Goal: Task Accomplishment & Management: Complete application form

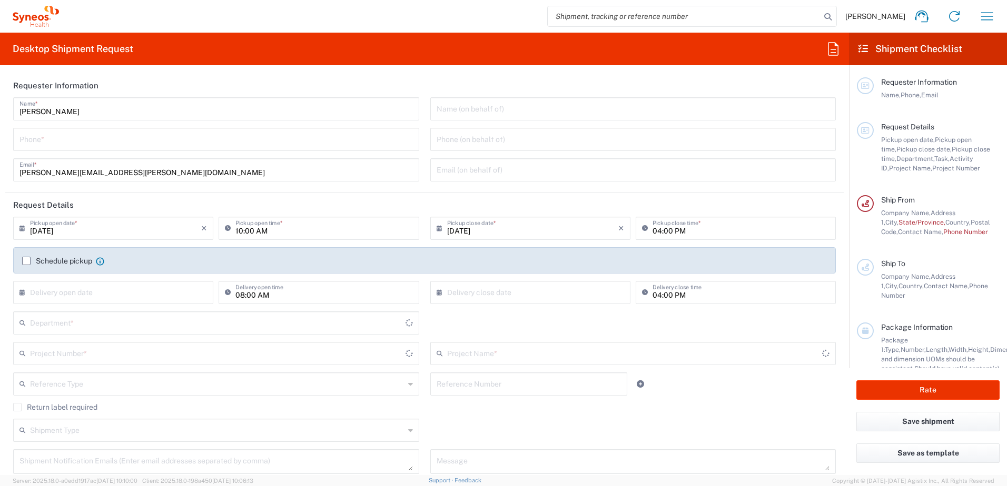
type input "8510"
type input "[GEOGRAPHIC_DATA]"
type input "INC Research Clin Svcs [GEOGRAPHIC_DATA]"
click at [159, 143] on input "tel" at bounding box center [215, 139] width 393 height 18
type input "5519317872"
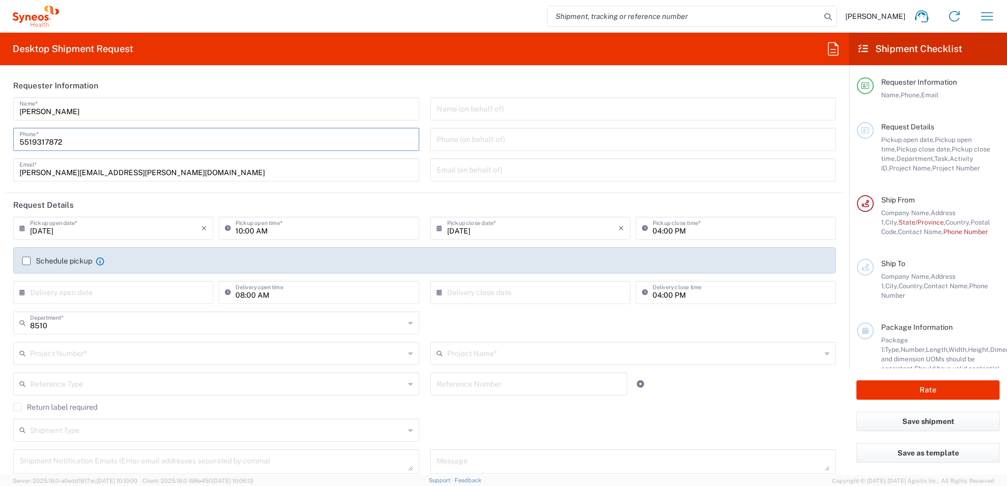
click at [501, 81] on header "Requester Information" at bounding box center [424, 86] width 838 height 24
click at [239, 232] on input "10:00 AM" at bounding box center [323, 227] width 177 height 18
type input "12:00 AM"
click at [414, 203] on header "Request Details" at bounding box center [424, 205] width 838 height 24
click at [94, 349] on input "text" at bounding box center [217, 353] width 374 height 18
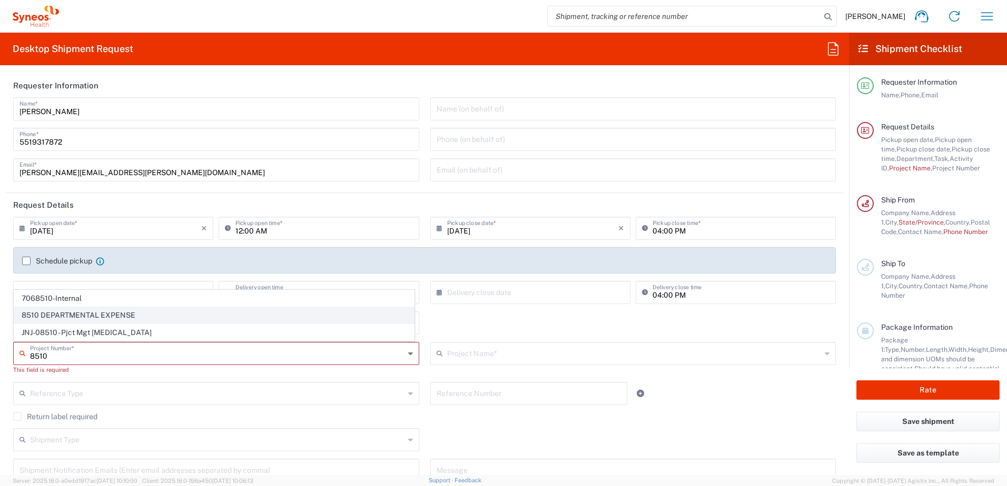
click at [101, 314] on span "8510 DEPARTMENTAL EXPENSE" at bounding box center [214, 315] width 400 height 16
type input "8510 DEPARTMENTAL EXPENSE"
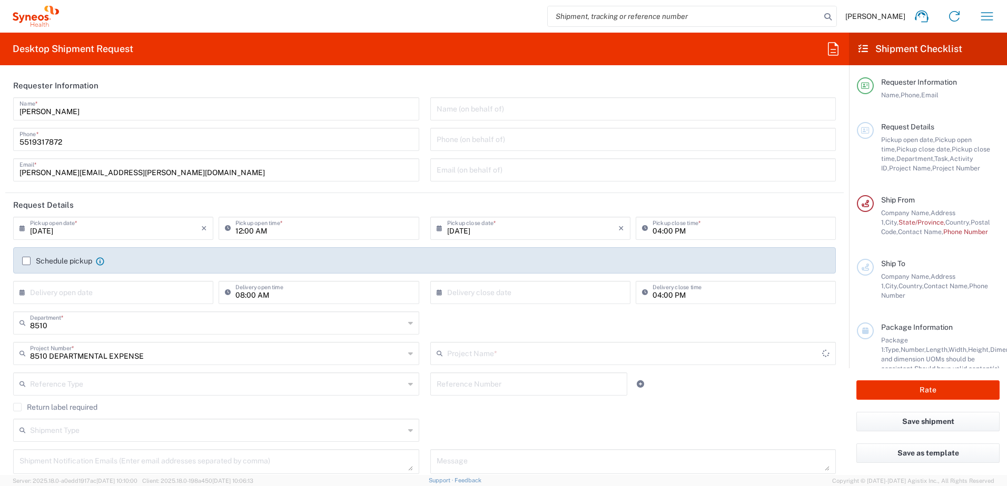
type input "8510 DEPARTMENTAL EXPENSE"
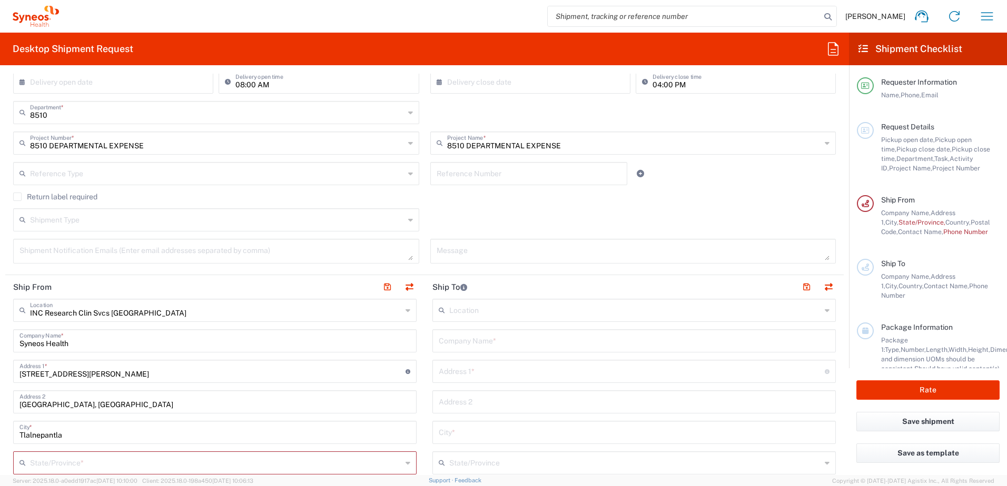
scroll to position [263, 0]
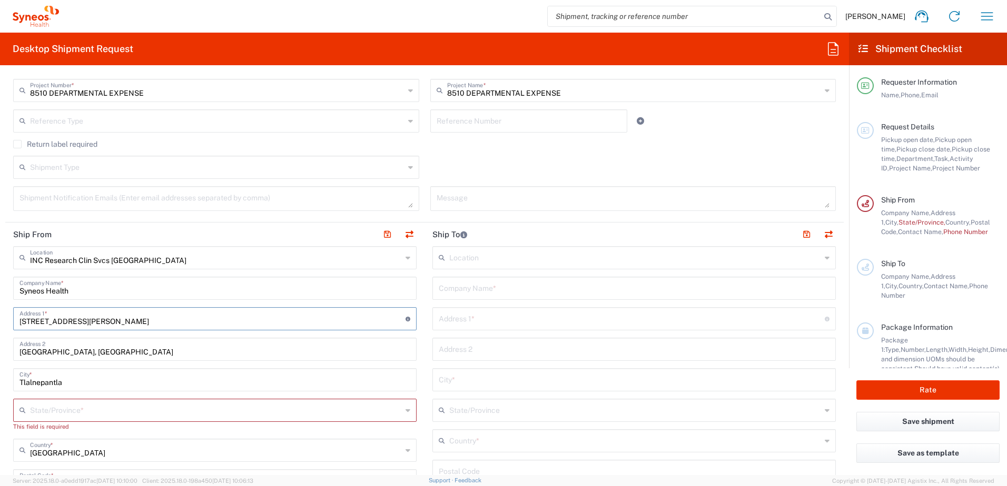
drag, startPoint x: 150, startPoint y: 319, endPoint x: 9, endPoint y: 314, distance: 140.6
click at [9, 314] on main "INC Research Clin Svcs [GEOGRAPHIC_DATA] Location INC Research Clin Svcs [GEOGR…" at bounding box center [214, 492] width 419 height 492
type input "2"
type input "20 DE NOVIEMBRE 2404 A"
type input "[EMAIL_ADDRESS][DOMAIN_NAME]"
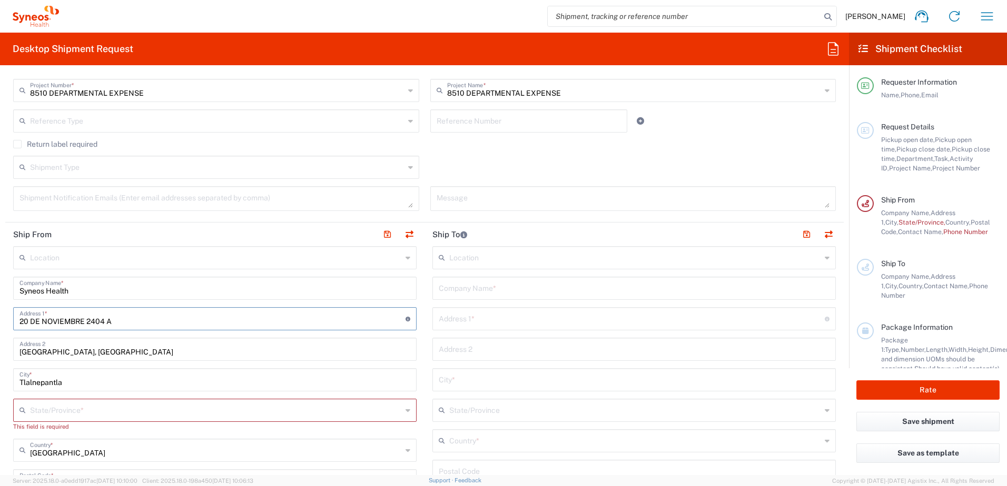
type input "5519317872"
click at [244, 358] on div "[GEOGRAPHIC_DATA], [GEOGRAPHIC_DATA] Address 2" at bounding box center [214, 349] width 403 height 23
drag, startPoint x: 245, startPoint y: 354, endPoint x: 48, endPoint y: 356, distance: 196.9
click at [48, 356] on input "[GEOGRAPHIC_DATA], [GEOGRAPHIC_DATA]" at bounding box center [214, 349] width 391 height 18
type input "[GEOGRAPHIC_DATA][PERSON_NAME]"
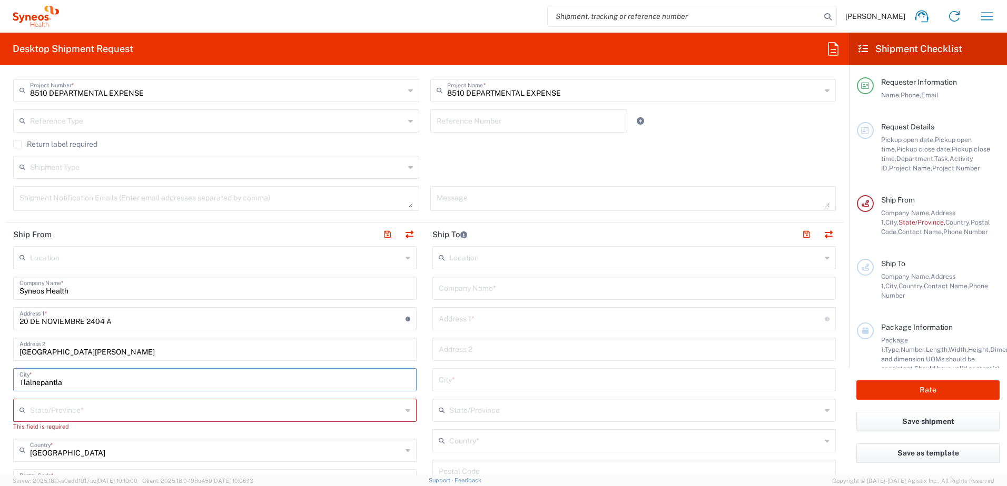
click at [92, 383] on input "Tlalnepantla" at bounding box center [214, 379] width 391 height 18
drag, startPoint x: 73, startPoint y: 383, endPoint x: 22, endPoint y: 376, distance: 51.5
click at [22, 376] on input "Tlalnepantla" at bounding box center [214, 379] width 391 height 18
type input "Tehuacan"
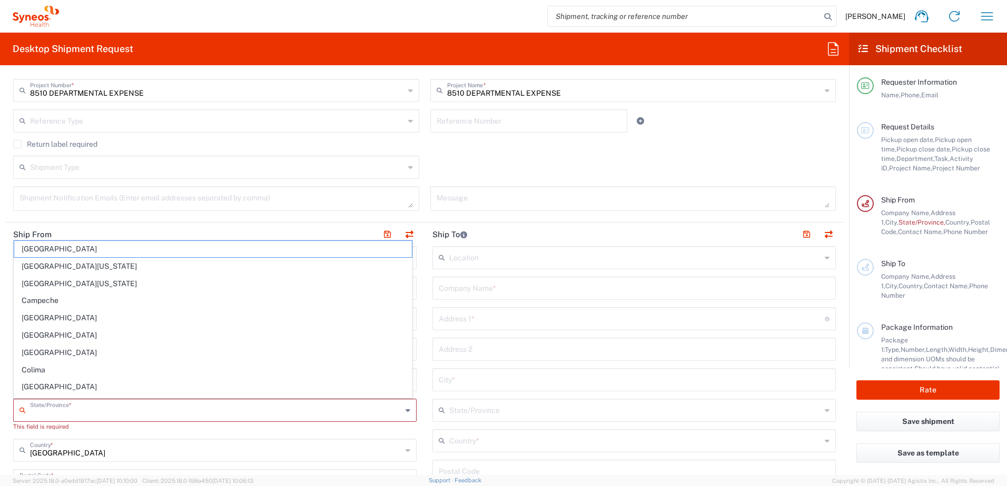
click at [316, 418] on input "text" at bounding box center [216, 410] width 372 height 18
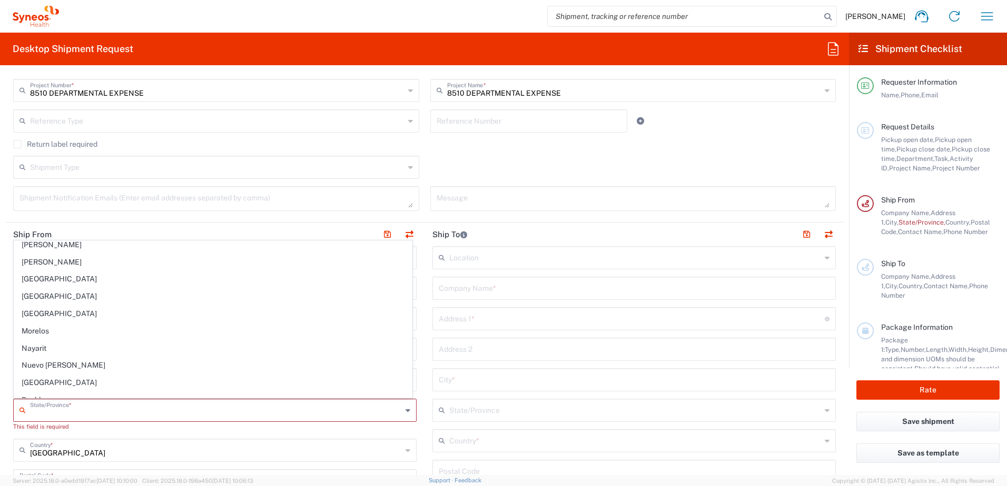
scroll to position [211, 0]
click at [48, 387] on span "Puebla" at bounding box center [212, 384] width 397 height 16
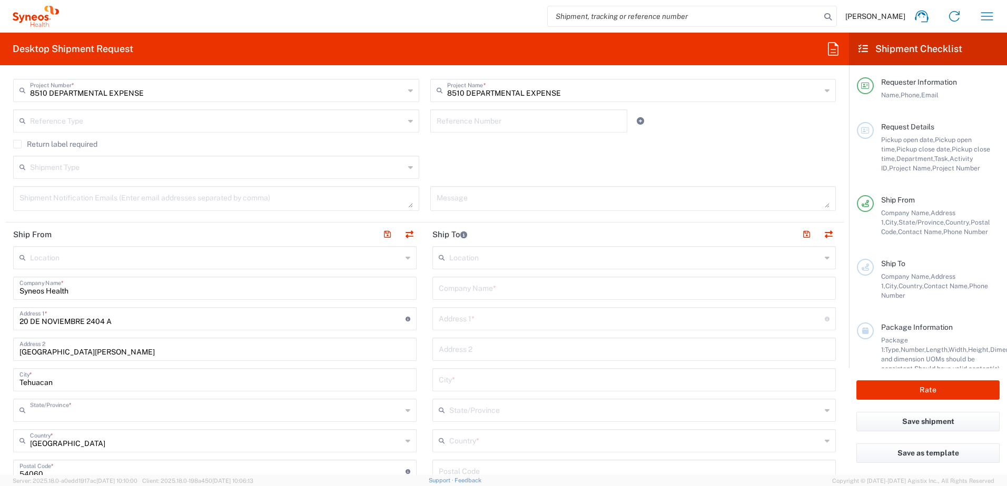
type input "Puebla"
click at [417, 365] on main "Location [PERSON_NAME] LLC-[GEOGRAPHIC_DATA] [GEOGRAPHIC_DATA] [GEOGRAPHIC_DATA…" at bounding box center [214, 482] width 419 height 473
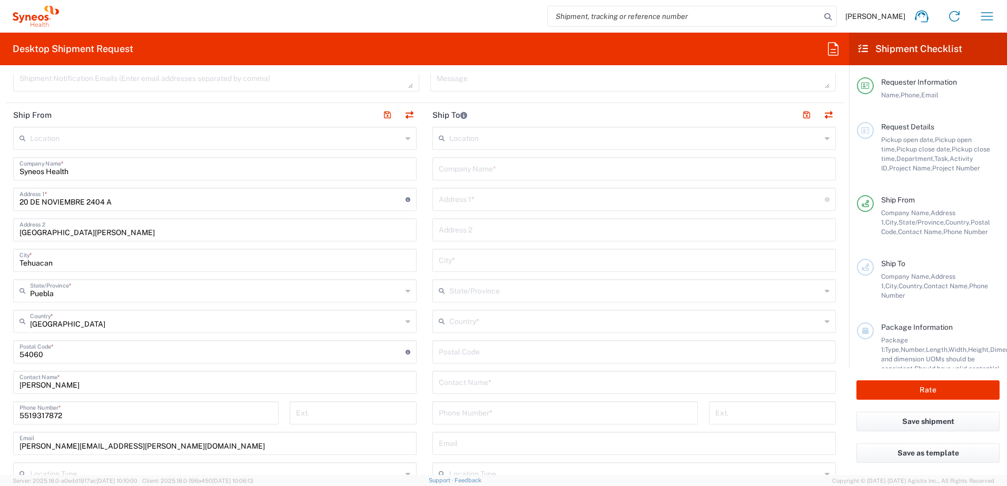
scroll to position [421, 0]
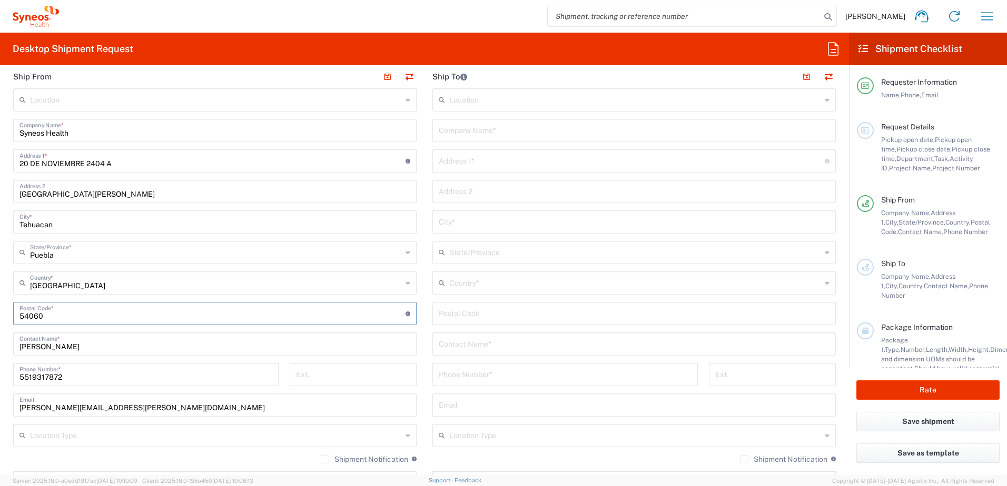
click at [64, 315] on input "undefined" at bounding box center [212, 313] width 386 height 18
type input "5"
type input "75750"
click at [425, 326] on main "Location [PERSON_NAME] LLC-[GEOGRAPHIC_DATA] [GEOGRAPHIC_DATA] [GEOGRAPHIC_DATA…" at bounding box center [633, 309] width 419 height 442
click at [405, 436] on icon at bounding box center [407, 435] width 5 height 17
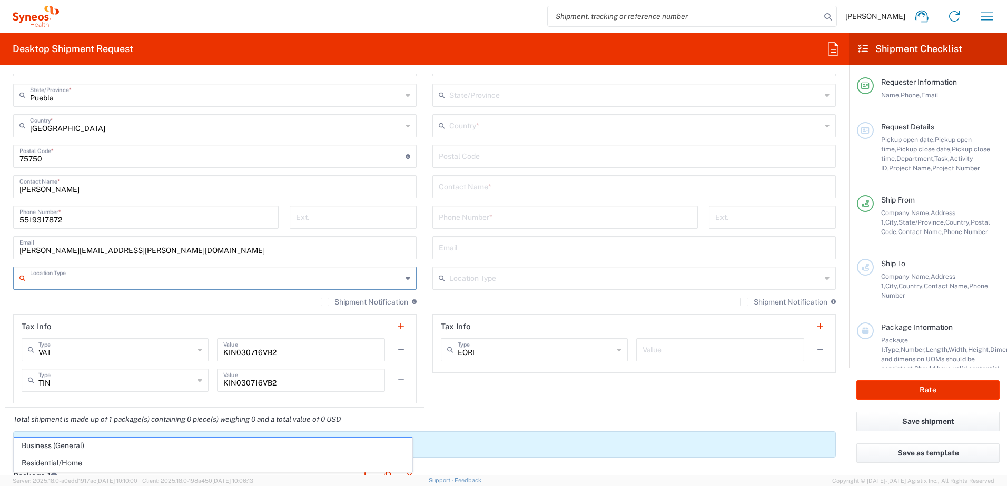
scroll to position [579, 0]
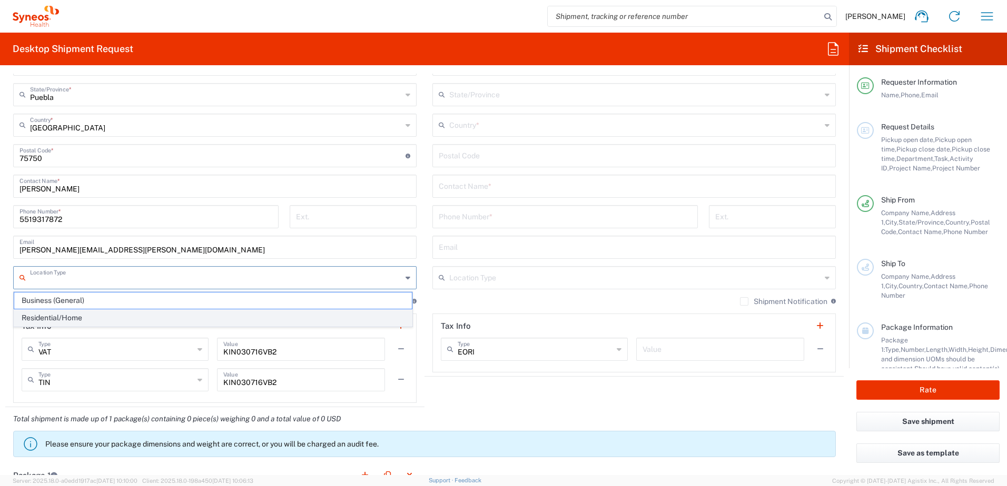
click at [138, 315] on span "Residential/Home" at bounding box center [212, 318] width 397 height 16
type input "Residential/Home"
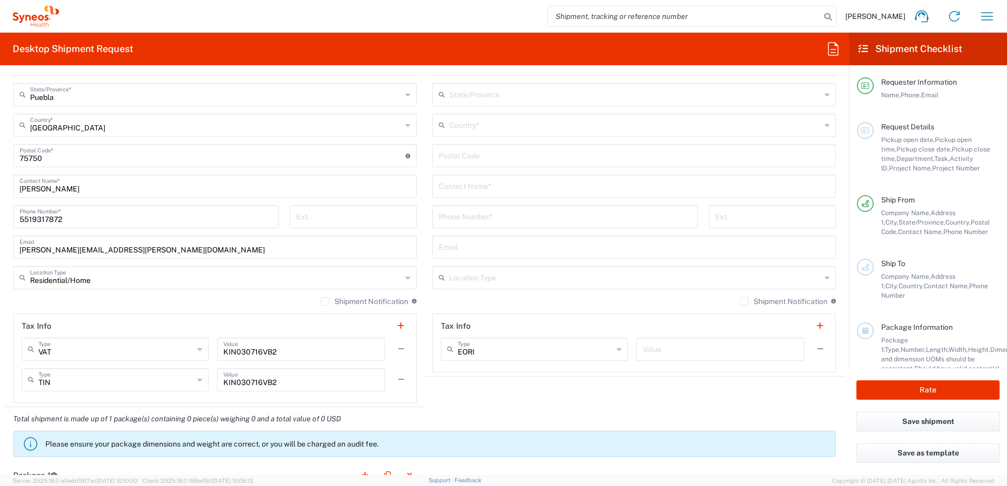
click at [324, 304] on label "Shipment Notification" at bounding box center [364, 301] width 87 height 8
click at [325, 302] on input "Shipment Notification" at bounding box center [325, 302] width 0 height 0
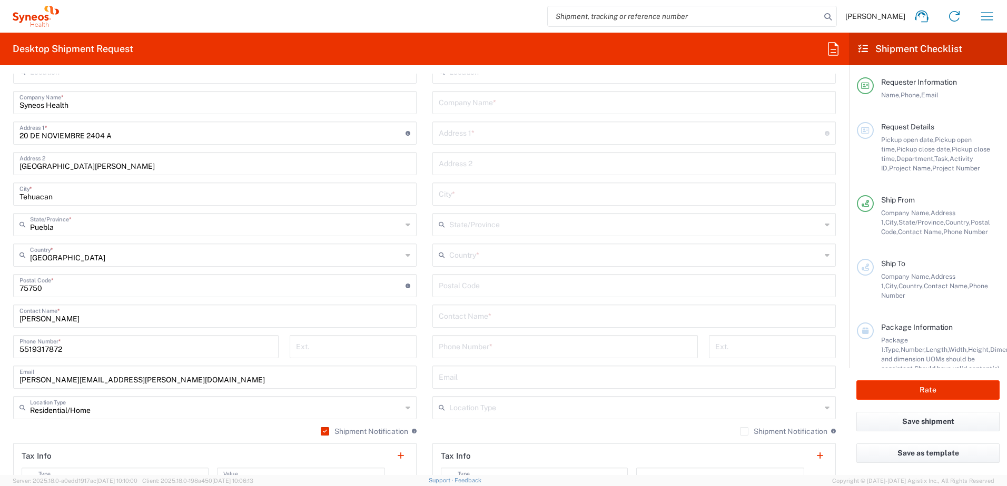
scroll to position [369, 0]
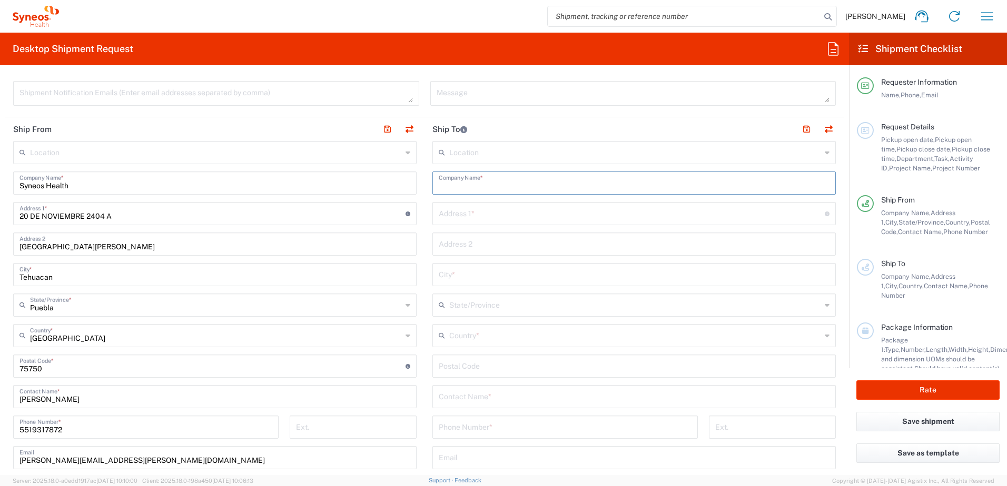
click at [502, 182] on input "text" at bounding box center [634, 182] width 391 height 18
type input "GLS"
click at [528, 217] on input "text" at bounding box center [632, 213] width 386 height 18
type input "Oriente 172 Numero 206"
type input "Colonia [PERSON_NAME] 2da Seccion"
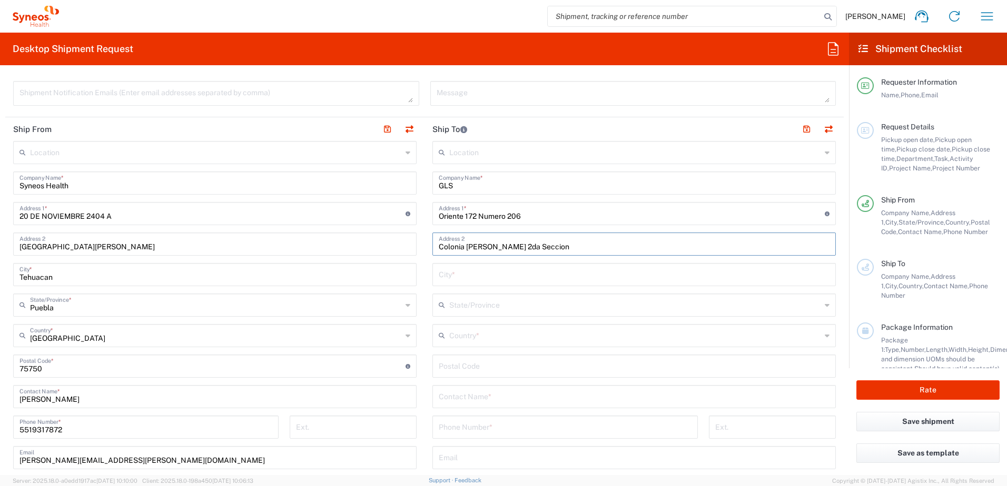
type input "Alcaldia [PERSON_NAME] [PERSON_NAME]"
type input "Federal District"
type input "[GEOGRAPHIC_DATA]"
type input "15530"
type input "5511149075"
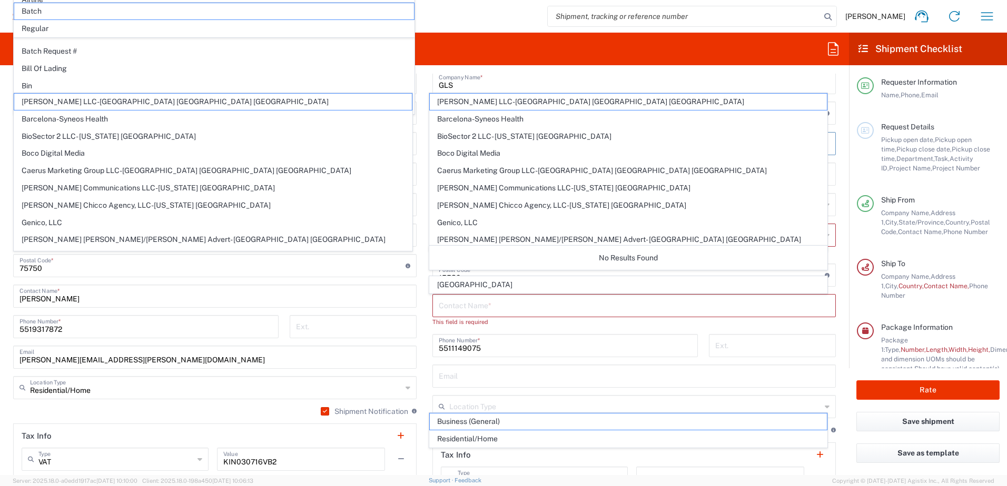
scroll to position [372, 0]
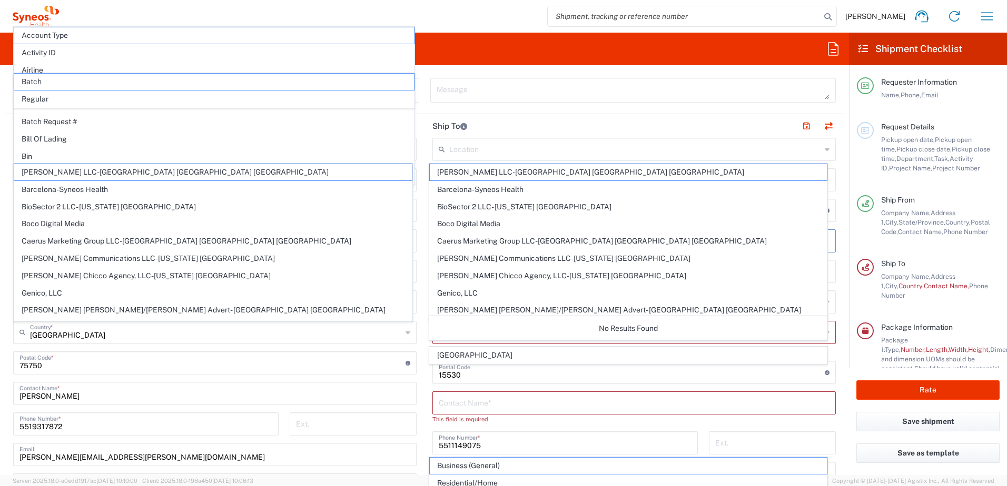
click at [840, 336] on form "Requester Information [PERSON_NAME] Name * [PHONE_NUMBER] Phone * [PERSON_NAME]…" at bounding box center [424, 275] width 849 height 402
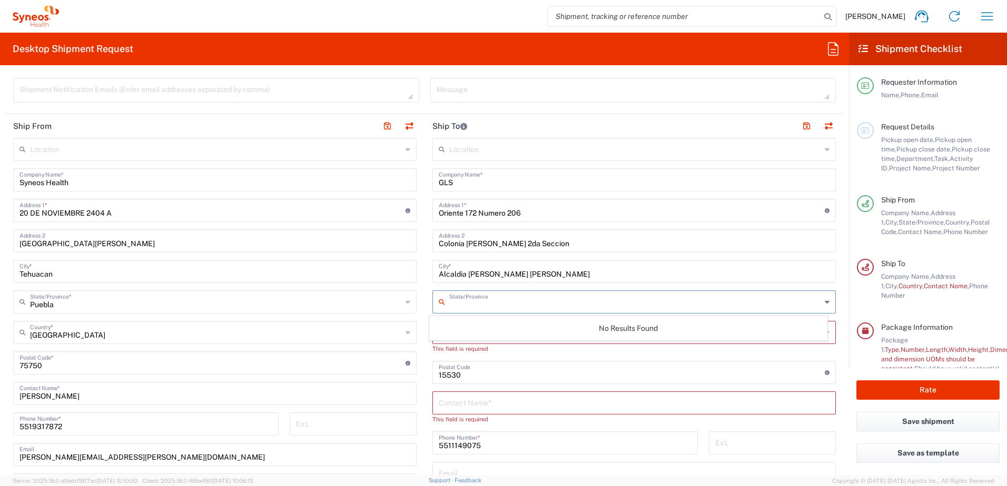
click at [476, 304] on input "text" at bounding box center [635, 301] width 372 height 18
click at [489, 348] on div "This field is required" at bounding box center [633, 348] width 403 height 9
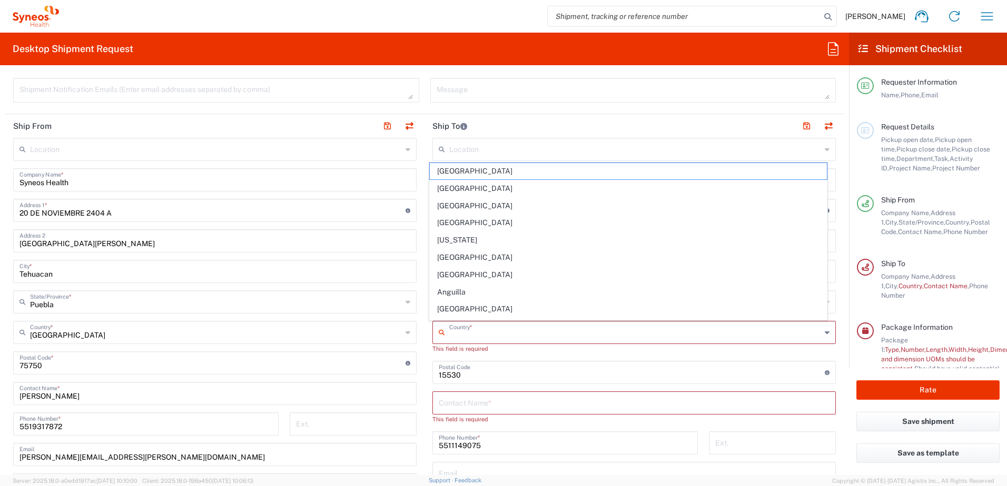
click at [481, 333] on input "text" at bounding box center [635, 332] width 372 height 18
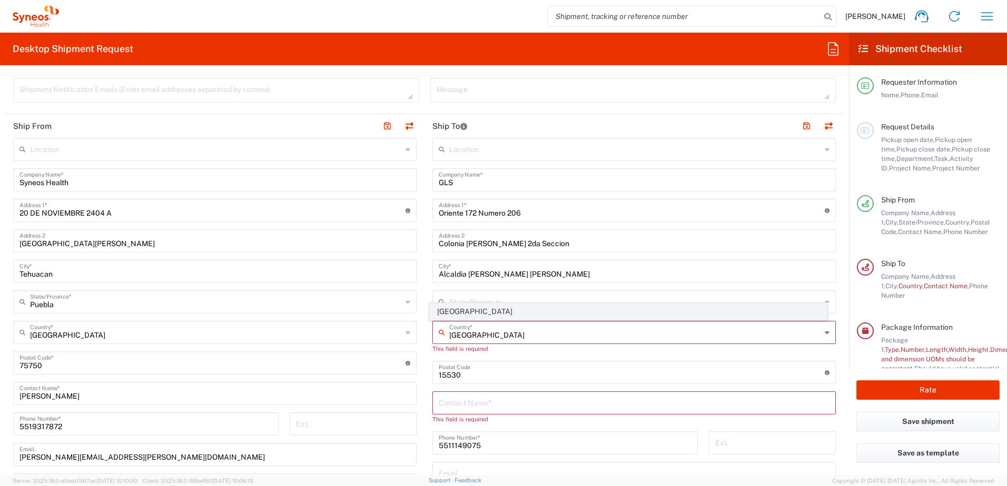
click at [462, 309] on span "[GEOGRAPHIC_DATA]" at bounding box center [628, 312] width 397 height 16
type input "[GEOGRAPHIC_DATA]"
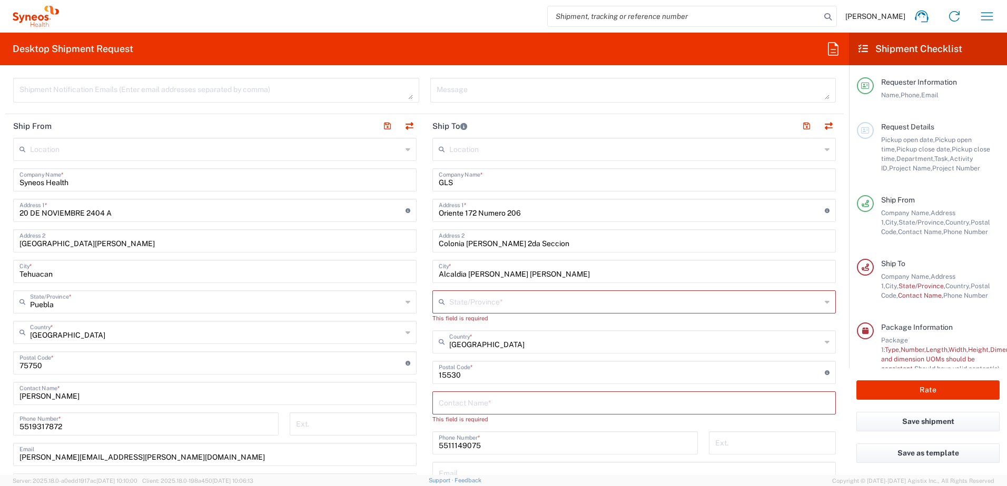
click at [824, 304] on icon at bounding box center [826, 302] width 5 height 17
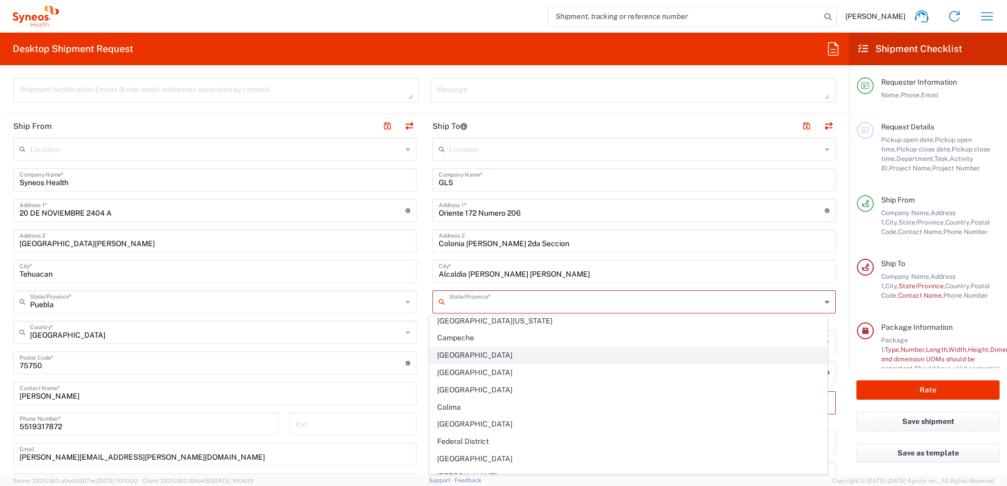
scroll to position [53, 0]
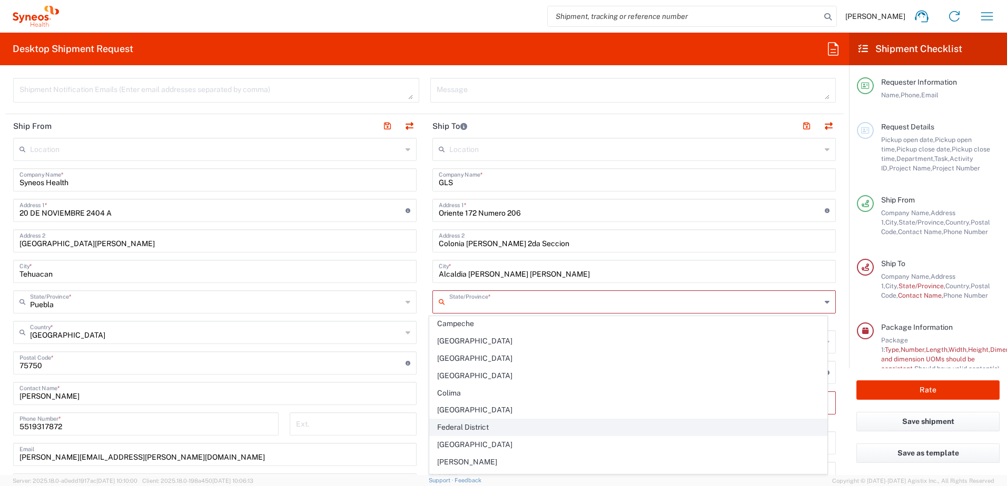
click at [508, 429] on span "Federal District" at bounding box center [628, 428] width 397 height 16
type input "Federal District"
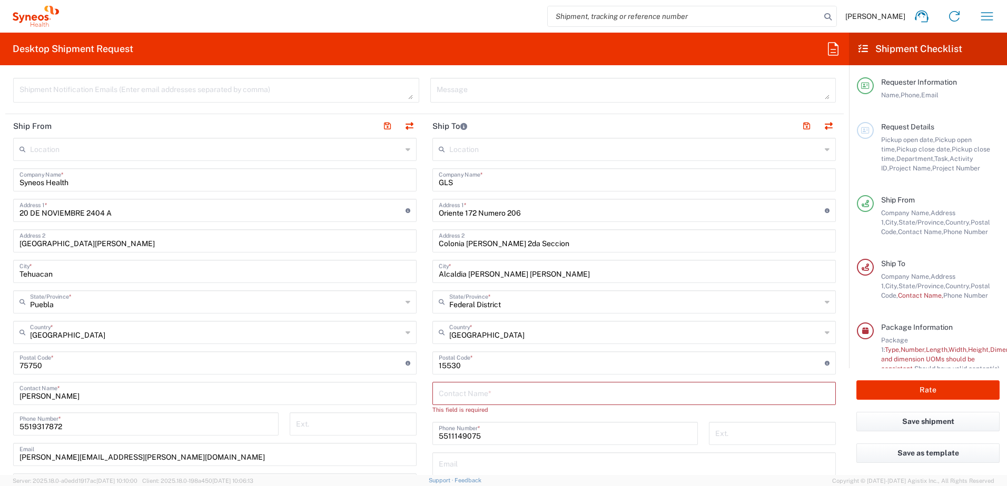
click at [840, 276] on form "Requester Information [PERSON_NAME] Name * [PHONE_NUMBER] Phone * [PERSON_NAME]…" at bounding box center [424, 275] width 849 height 402
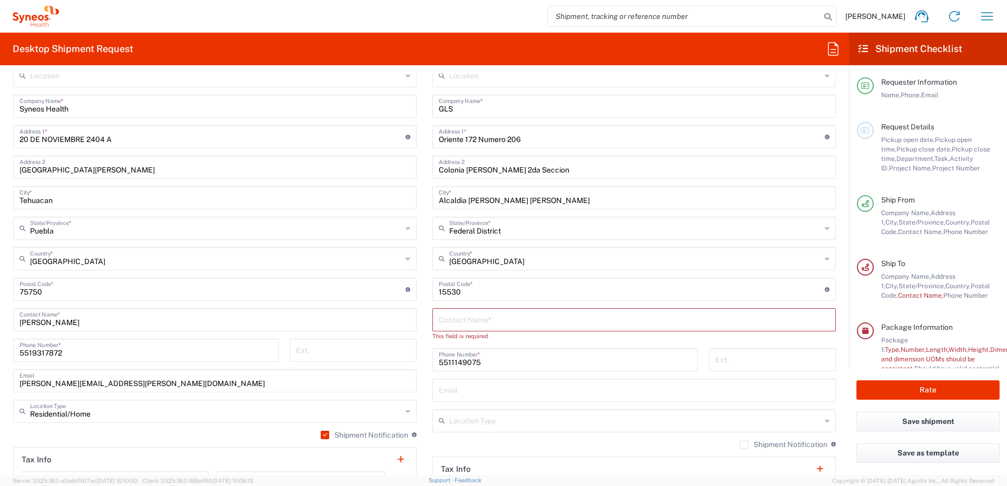
scroll to position [477, 0]
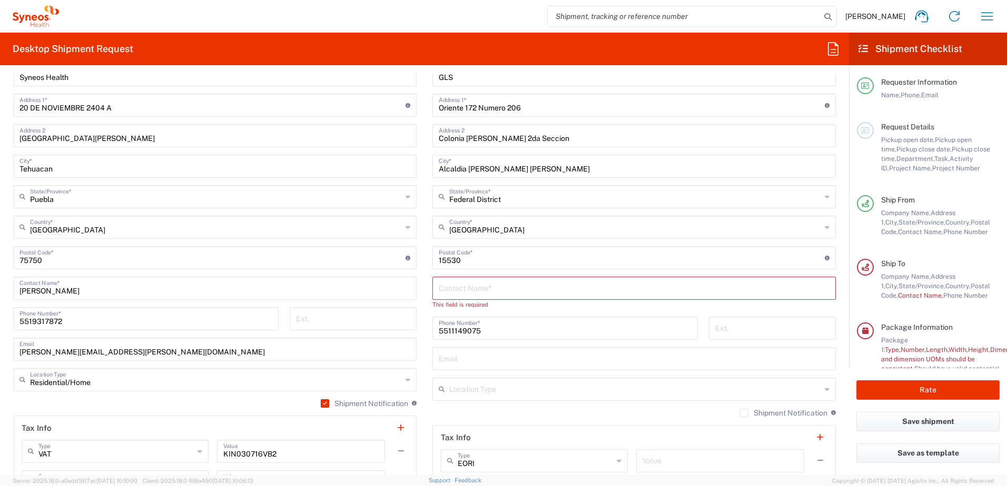
click at [485, 290] on input "text" at bounding box center [634, 287] width 391 height 18
type input "[PERSON_NAME] [PERSON_NAME]"
click at [833, 304] on main "Location [PERSON_NAME] LLC-[GEOGRAPHIC_DATA] [GEOGRAPHIC_DATA] [GEOGRAPHIC_DATA…" at bounding box center [633, 254] width 419 height 442
click at [833, 345] on main "Location [PERSON_NAME] LLC-[GEOGRAPHIC_DATA] [GEOGRAPHIC_DATA] [GEOGRAPHIC_DATA…" at bounding box center [633, 254] width 419 height 442
click at [549, 352] on input "text" at bounding box center [634, 349] width 391 height 18
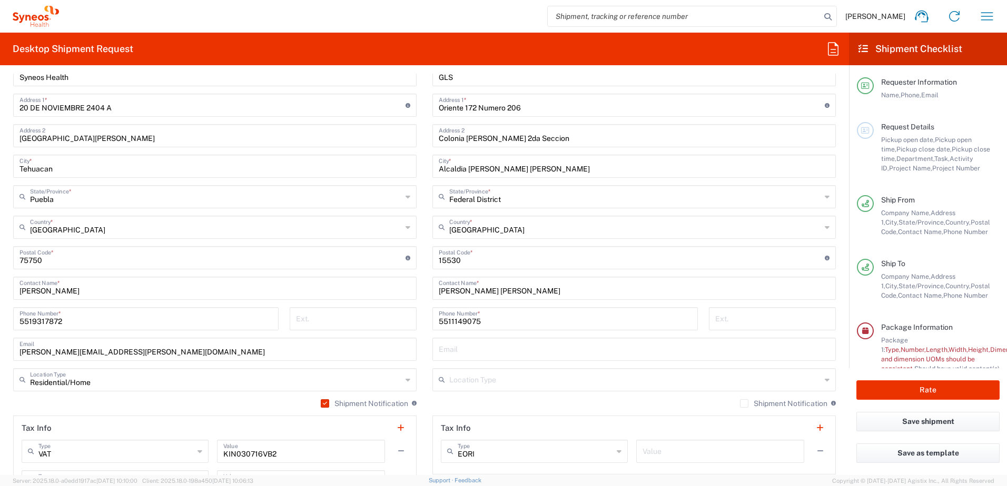
click at [417, 353] on main "Location [PERSON_NAME] LLC-[GEOGRAPHIC_DATA] [GEOGRAPHIC_DATA] [GEOGRAPHIC_DATA…" at bounding box center [214, 269] width 419 height 473
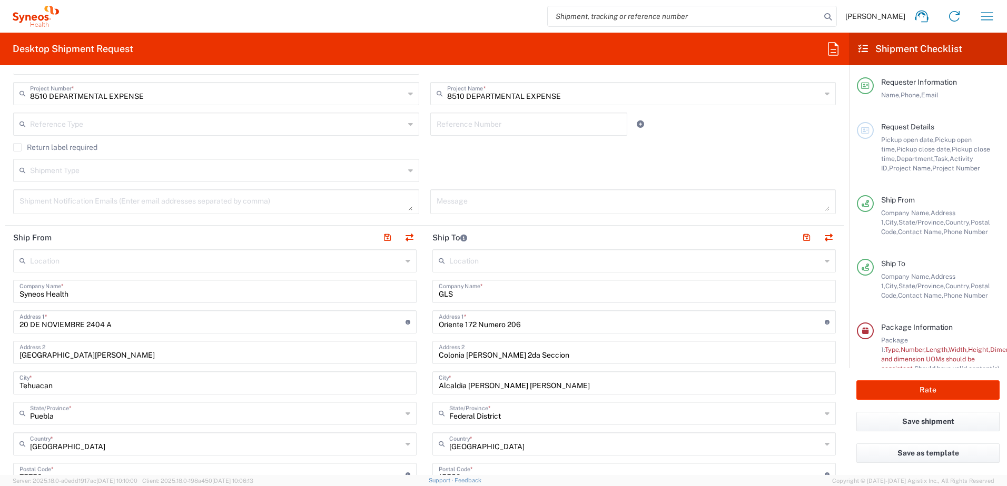
scroll to position [266, 0]
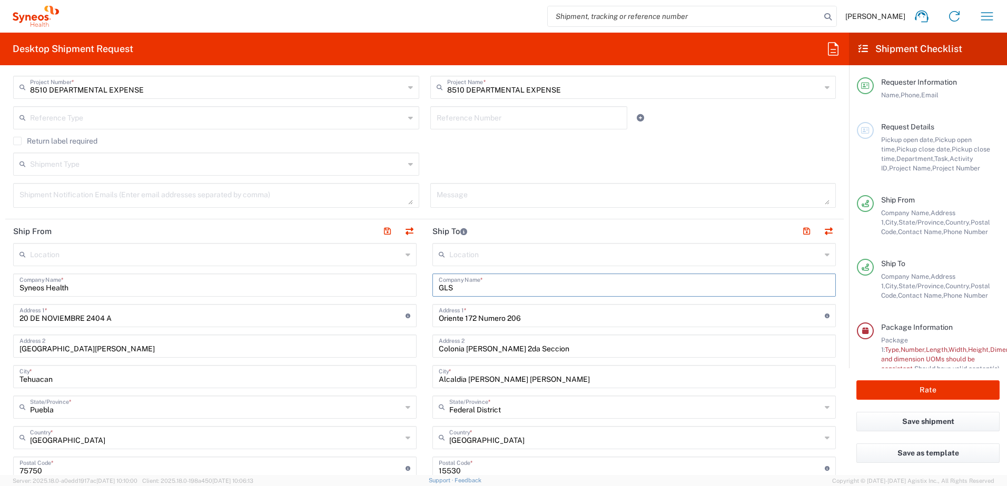
click at [451, 283] on input "GLS" at bounding box center [634, 284] width 391 height 18
click at [467, 292] on input "GLS" at bounding box center [634, 284] width 391 height 18
type input "GLS"
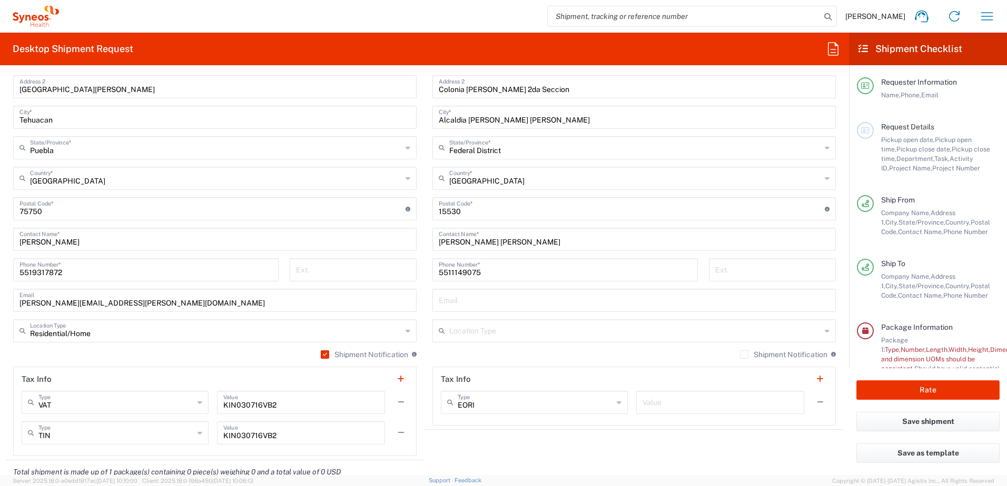
scroll to position [530, 0]
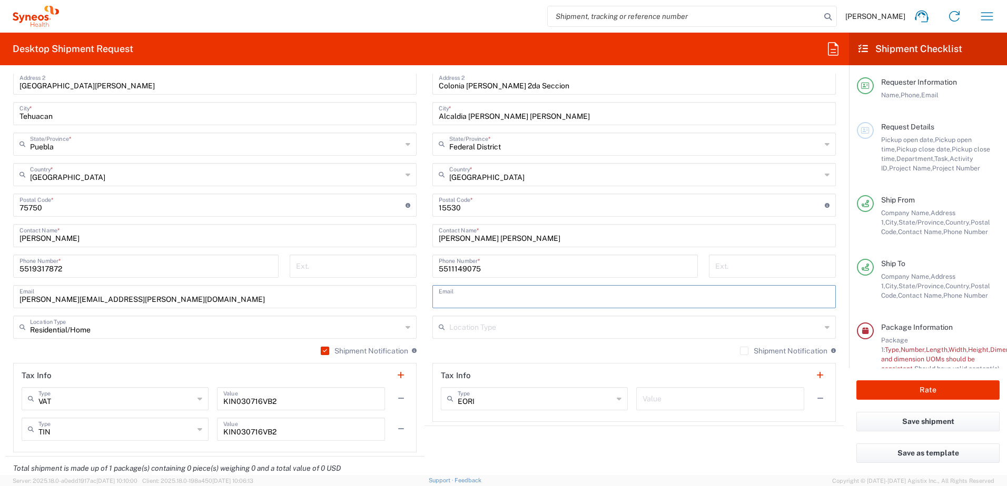
click at [459, 296] on input "text" at bounding box center [634, 296] width 391 height 18
type input "[PERSON_NAME][EMAIL_ADDRESS][PERSON_NAME][DOMAIN_NAME]"
click at [533, 351] on div "Shipment Notification If checked, a shipment notification email will be sent to…" at bounding box center [633, 354] width 403 height 17
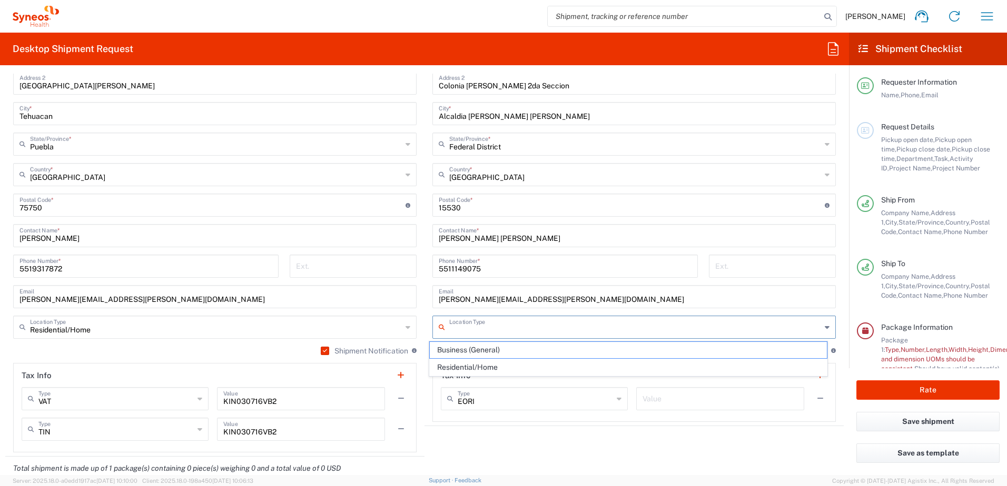
click at [609, 330] on input "text" at bounding box center [635, 326] width 372 height 18
click at [579, 346] on span "Business (General)" at bounding box center [628, 350] width 397 height 16
type input "Business (General)"
click at [575, 350] on div "Shipment Notification If checked, a shipment notification email will be sent to…" at bounding box center [633, 354] width 403 height 17
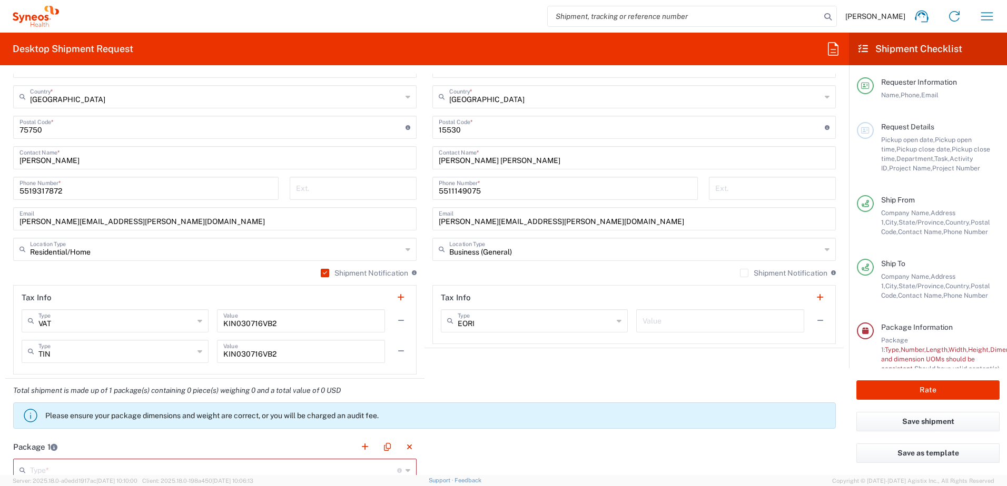
scroll to position [582, 0]
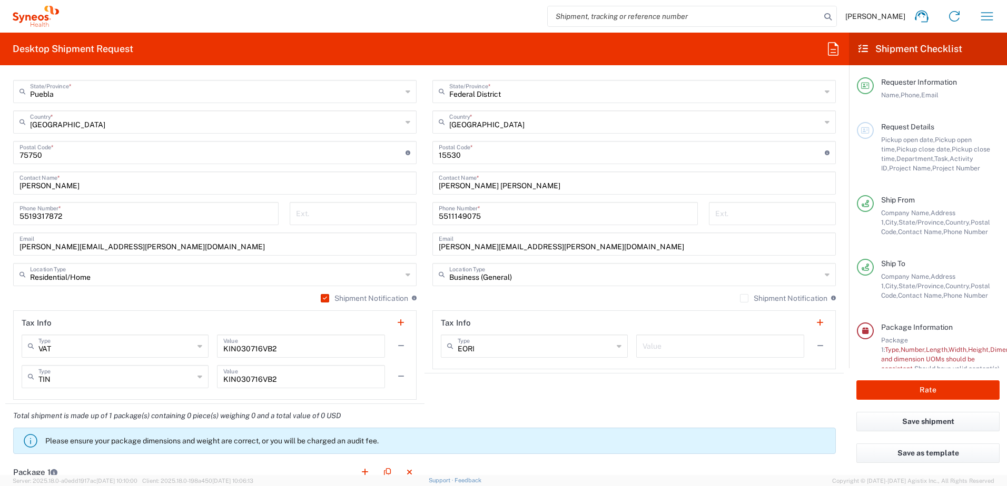
click at [740, 297] on label "Shipment Notification" at bounding box center [783, 298] width 87 height 8
click at [744, 298] on input "Shipment Notification" at bounding box center [744, 298] width 0 height 0
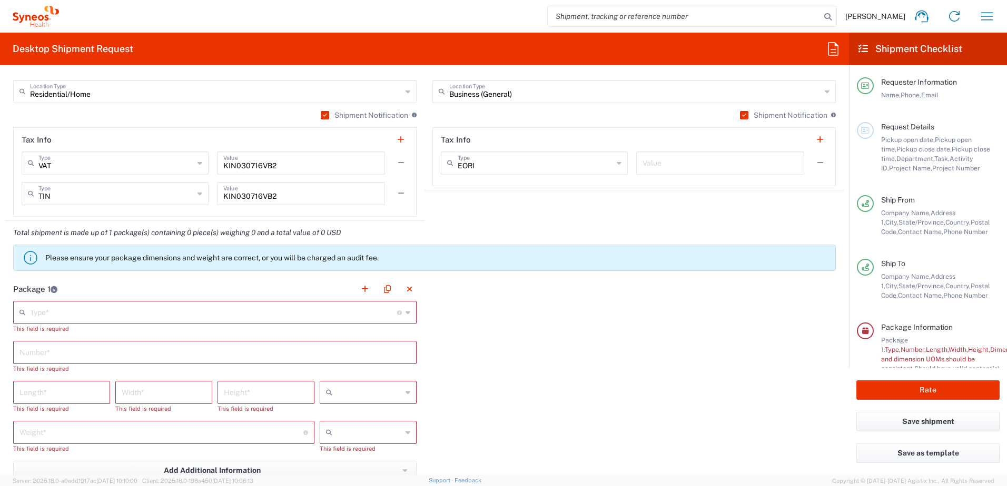
scroll to position [793, 0]
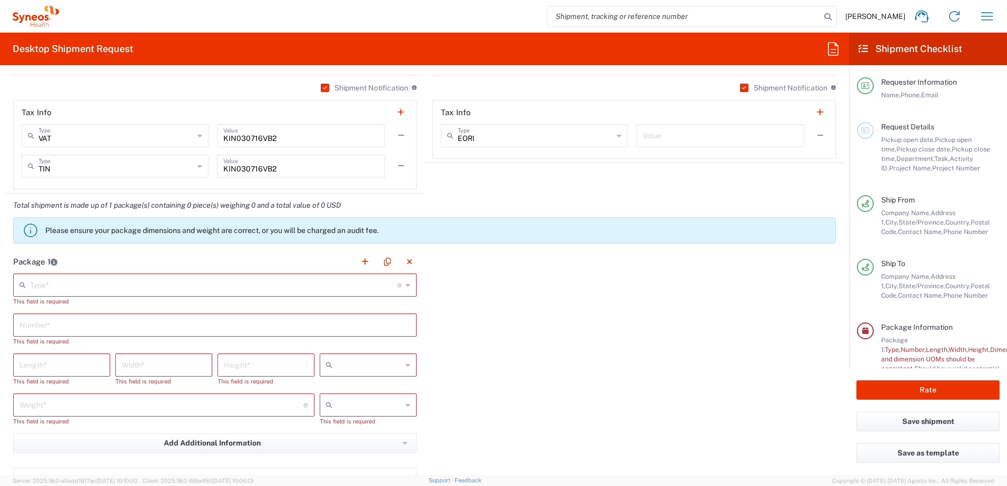
click at [405, 285] on icon at bounding box center [407, 285] width 5 height 17
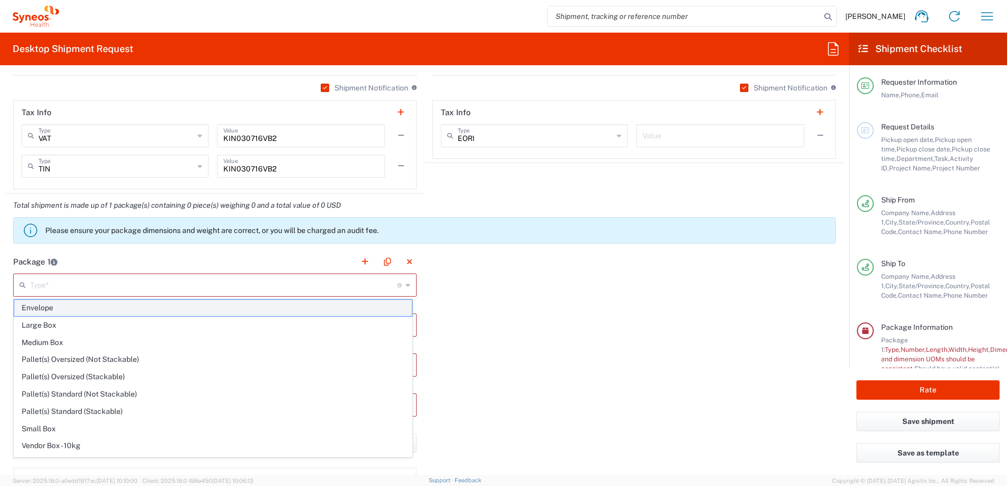
click at [247, 304] on span "Envelope" at bounding box center [212, 308] width 397 height 16
type input "Envelope"
type input "1"
type input "9.5"
type input "12.5"
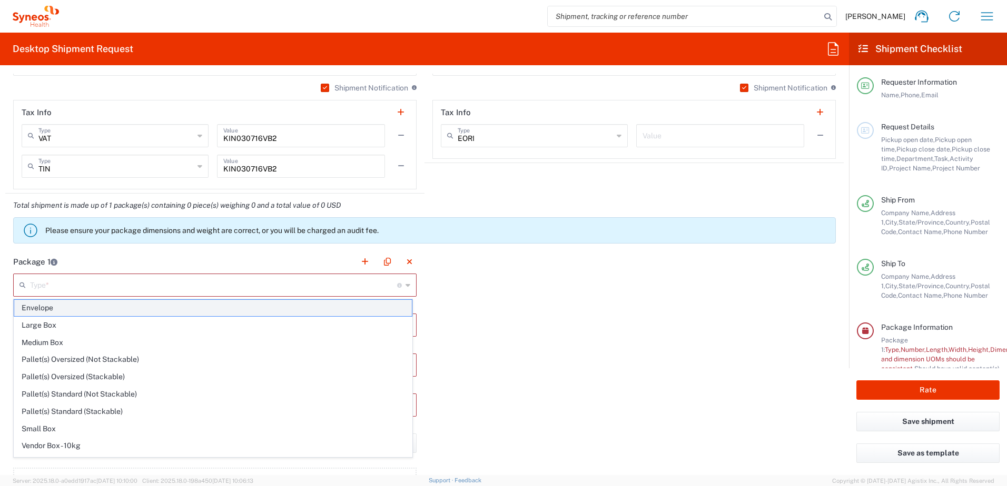
type input "0.25"
type input "in"
type input "0.45"
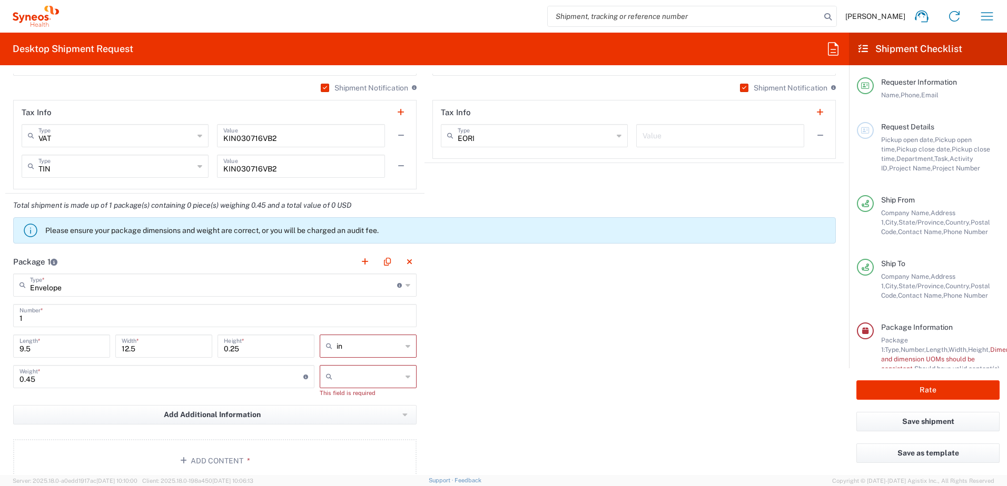
click at [405, 345] on icon at bounding box center [407, 346] width 5 height 17
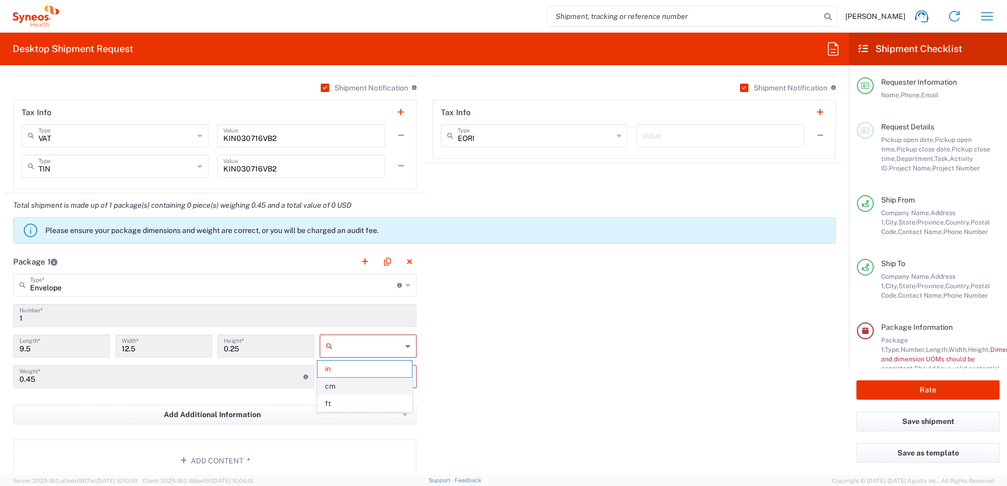
click at [360, 382] on span "cm" at bounding box center [364, 387] width 94 height 16
type input "24.13"
type input "31.75"
type input "0.64"
type input "cm"
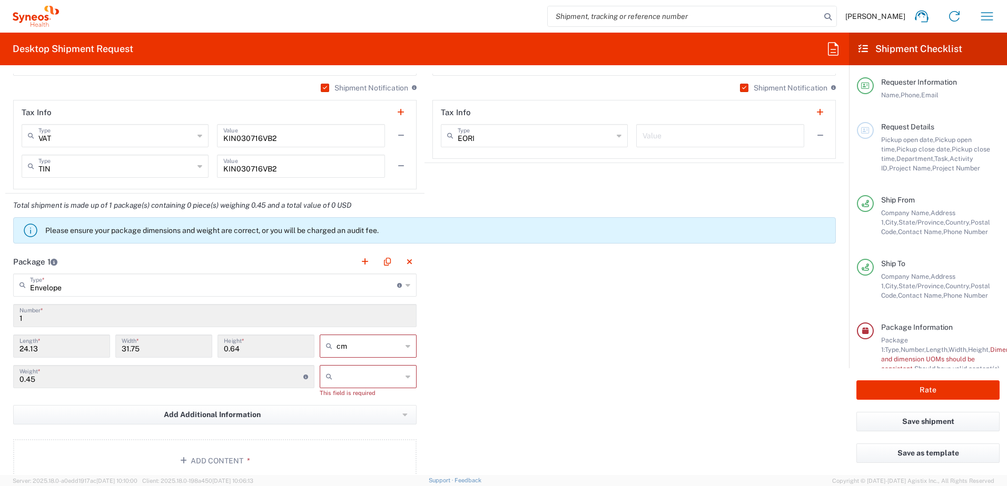
click at [406, 375] on div at bounding box center [368, 376] width 97 height 23
click at [350, 403] on span "kgs" at bounding box center [364, 400] width 94 height 16
type input "kgs"
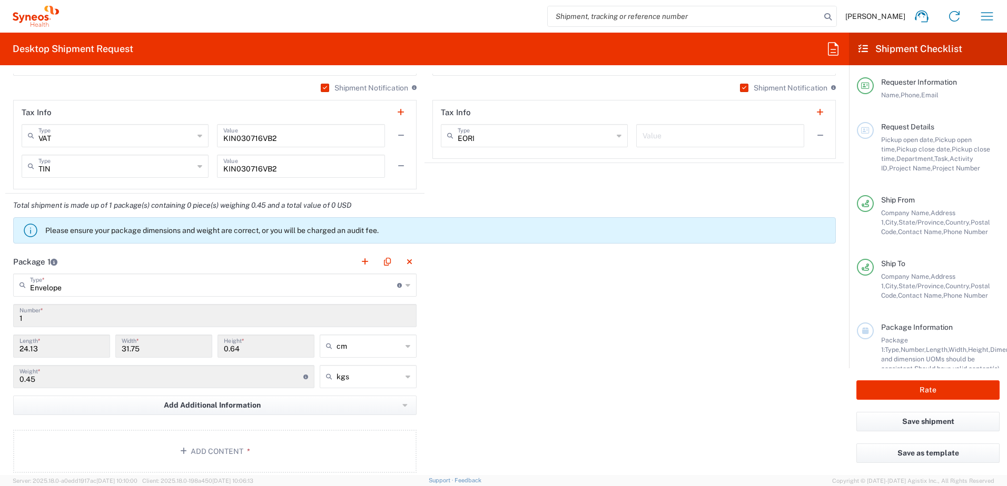
click at [459, 387] on div "Package 1 Envelope Type * Material used to package goods Envelope Large Box Med…" at bounding box center [424, 365] width 838 height 231
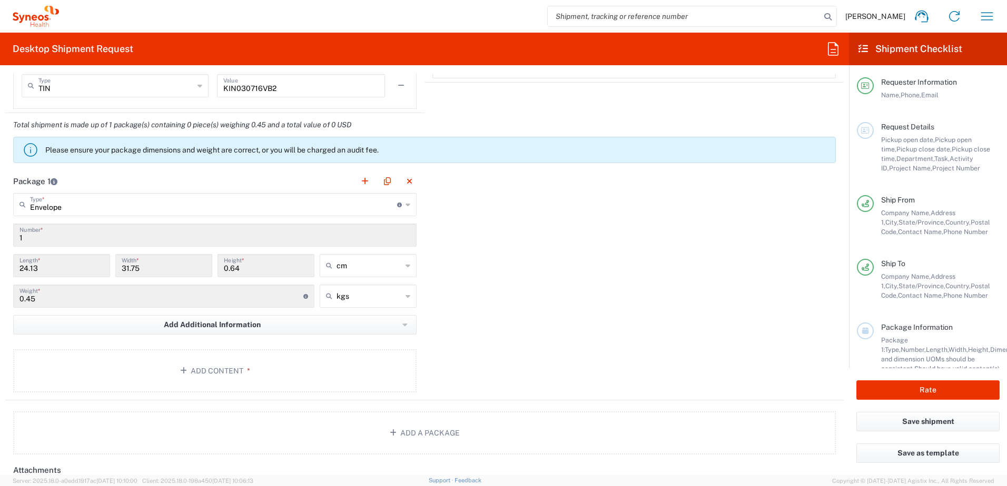
scroll to position [951, 0]
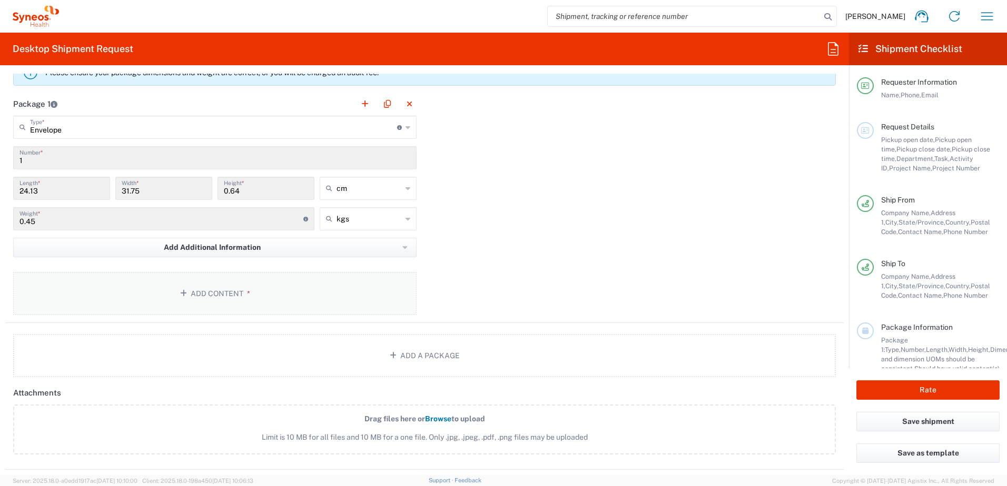
click at [189, 290] on button "Add Content *" at bounding box center [214, 293] width 403 height 43
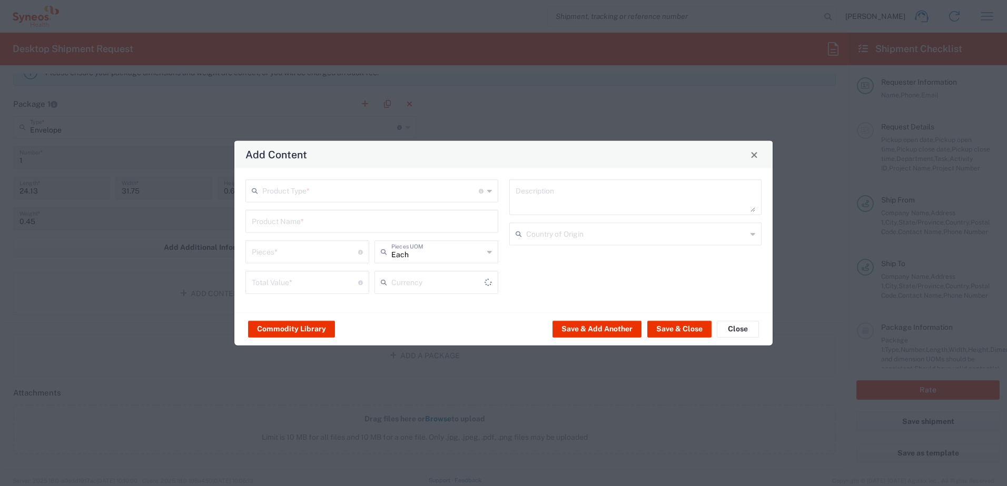
type input "US Dollar"
click at [487, 191] on icon at bounding box center [489, 191] width 5 height 17
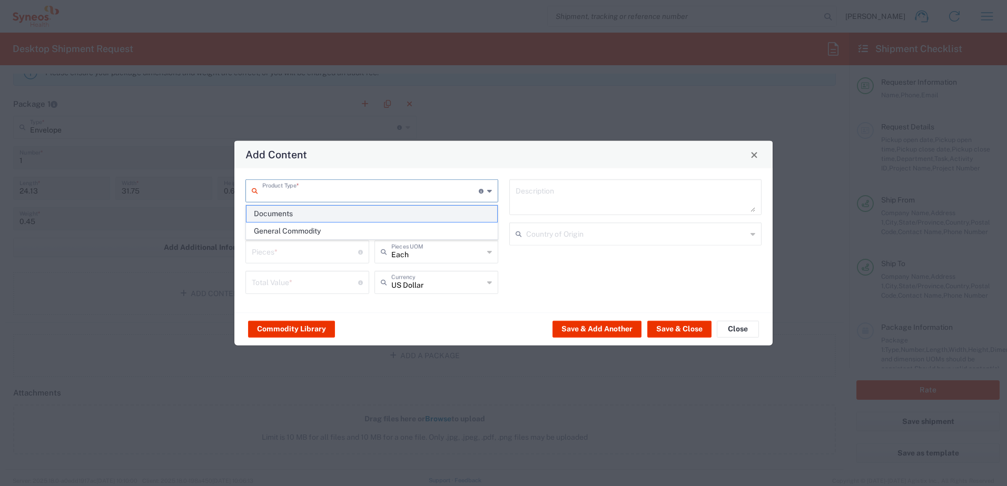
click at [341, 210] on span "Documents" at bounding box center [371, 214] width 251 height 16
type input "Documents"
type input "1"
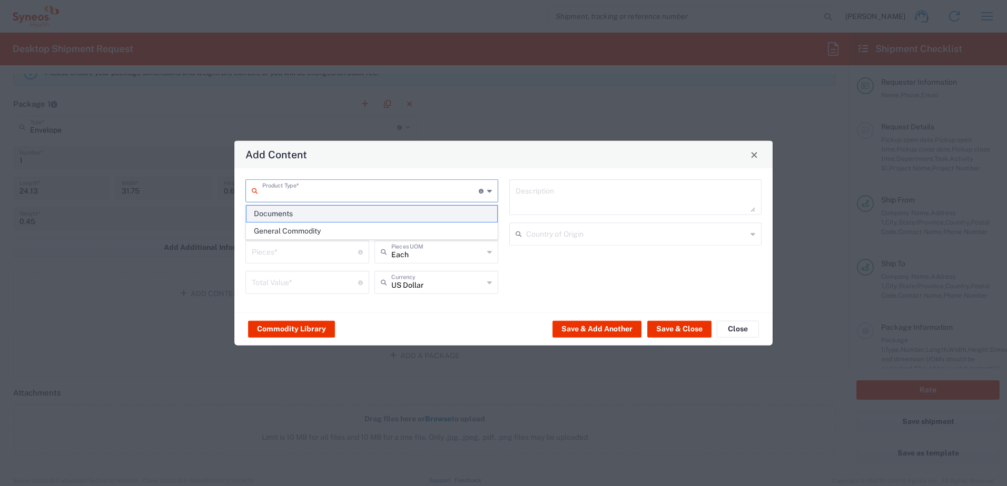
type textarea "Documents"
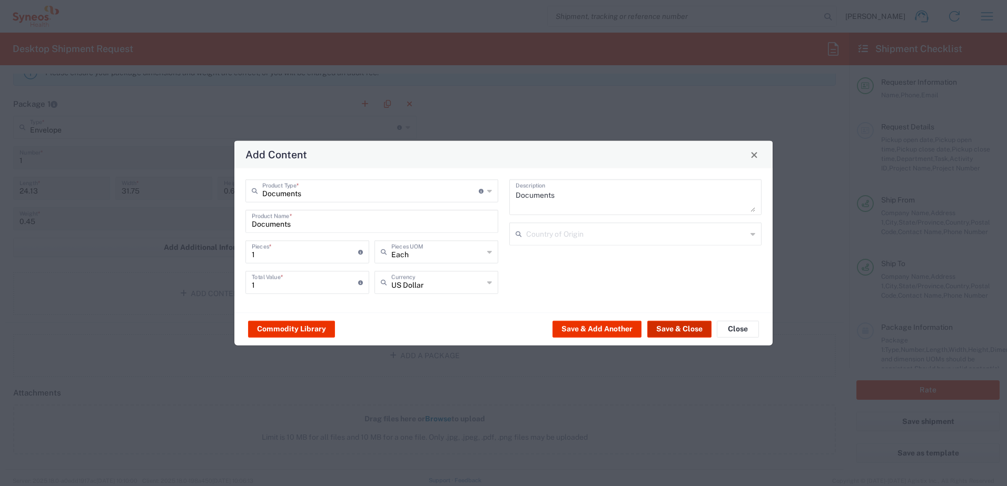
click at [674, 327] on button "Save & Close" at bounding box center [679, 329] width 64 height 17
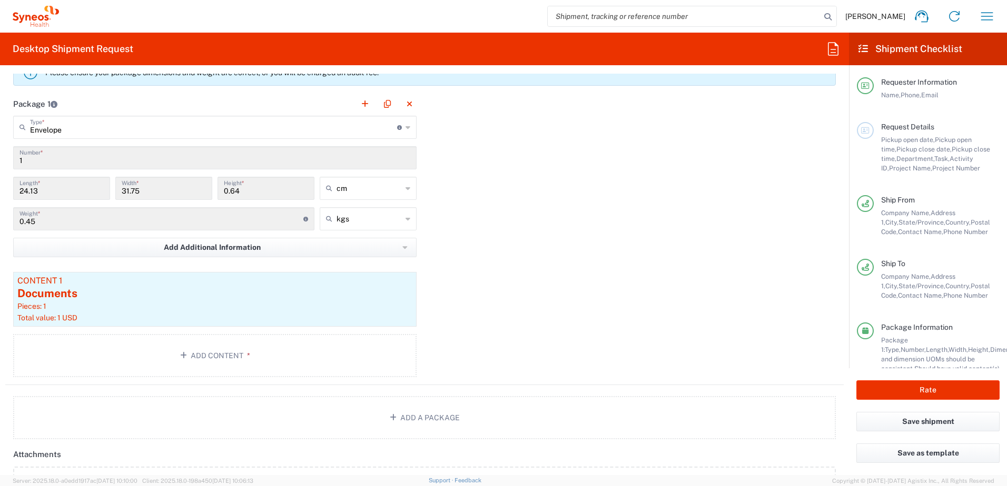
click at [663, 337] on div "Package 1 Envelope Type * Material used to package goods Envelope Large Box Med…" at bounding box center [424, 238] width 838 height 293
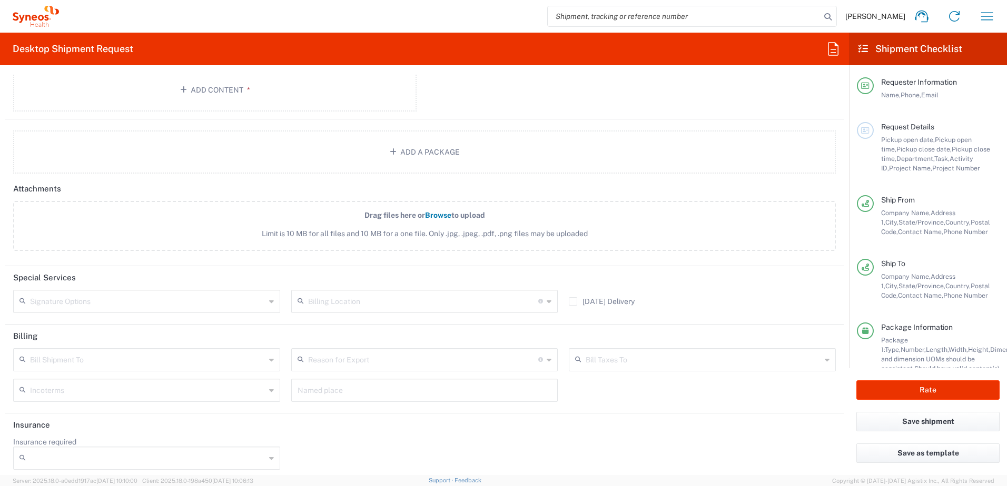
scroll to position [1223, 0]
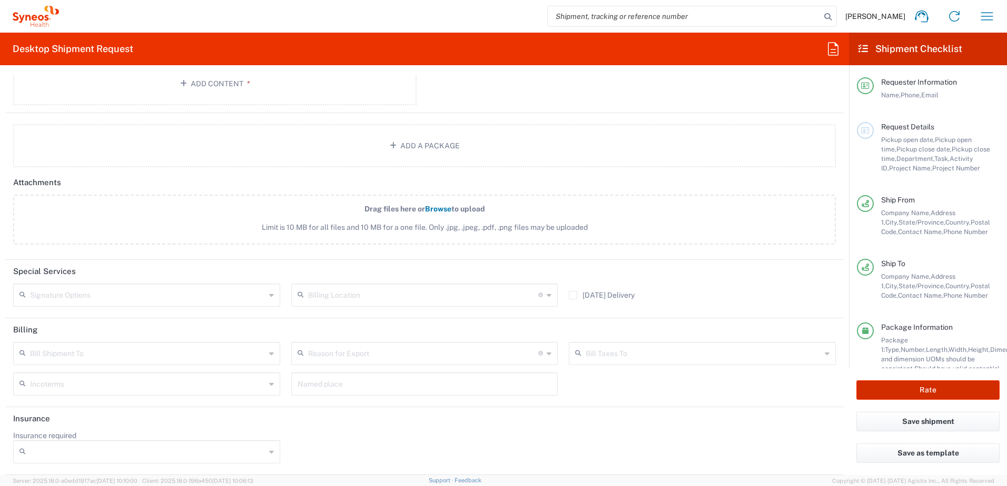
click at [917, 383] on button "Rate" at bounding box center [927, 390] width 143 height 19
type input "8510 DEPARTMENTAL EXPENSE"
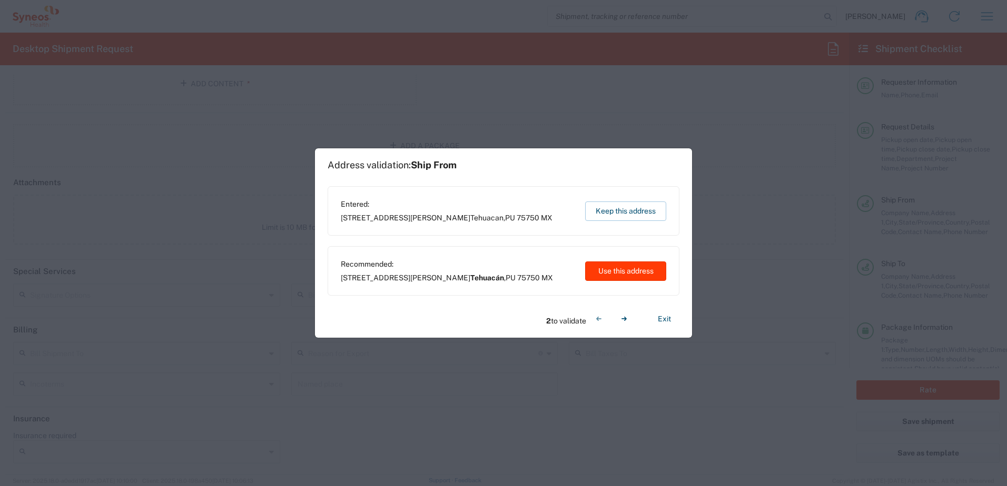
click at [643, 277] on button "Use this address" at bounding box center [625, 271] width 81 height 19
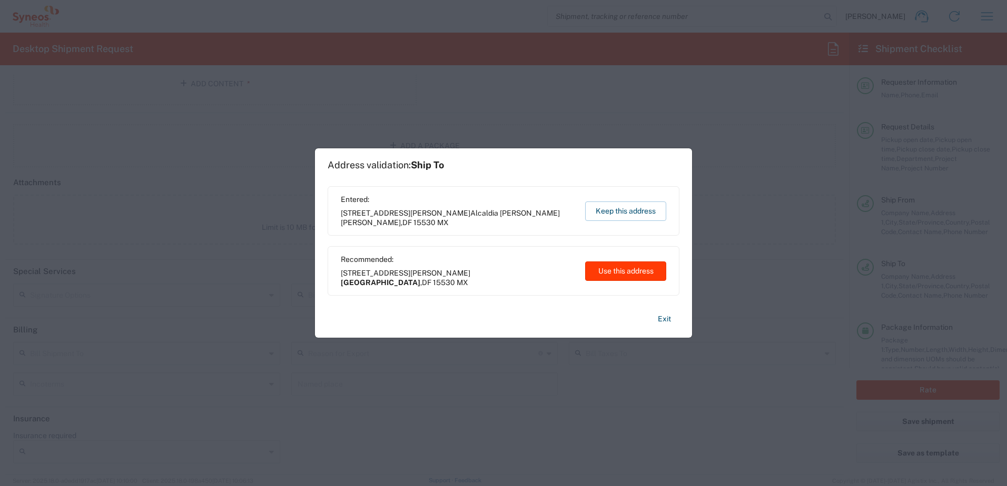
click at [614, 268] on button "Use this address" at bounding box center [625, 271] width 81 height 19
type input "Tehuacán"
type input "Puebla"
type input "[GEOGRAPHIC_DATA]"
type input "Federal District"
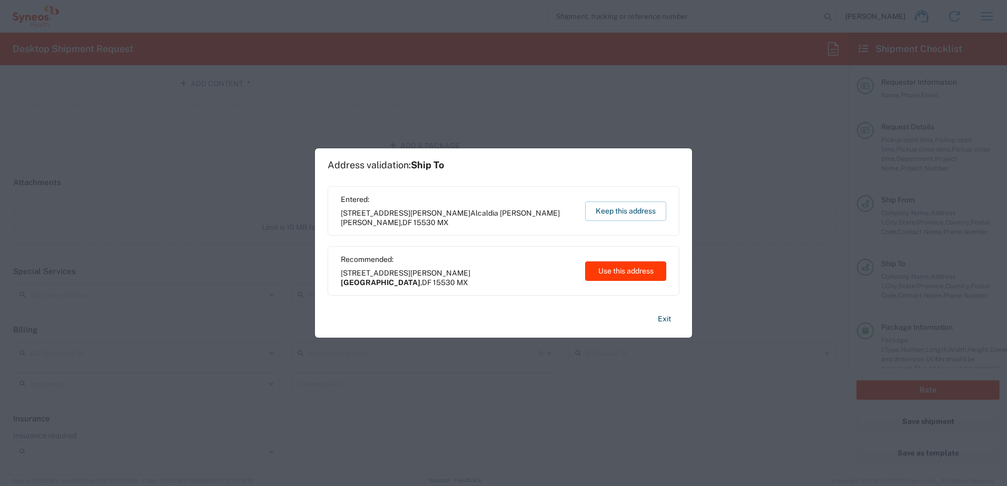
type input "[GEOGRAPHIC_DATA]"
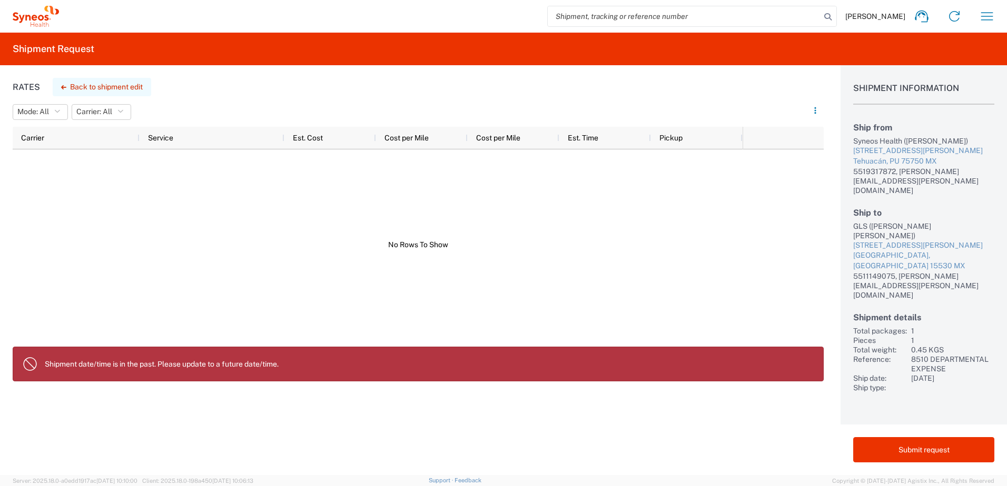
click at [66, 86] on button "Back to shipment edit" at bounding box center [102, 87] width 98 height 18
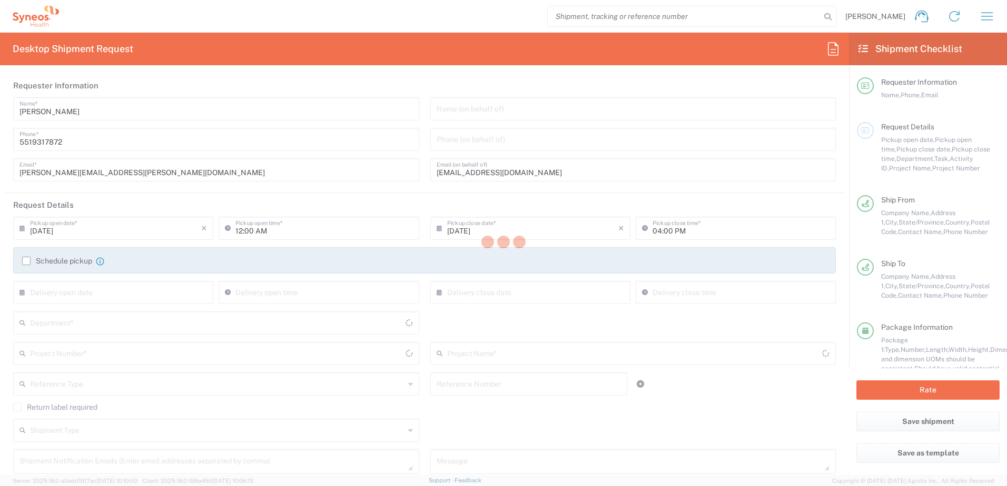
type input "Puebla"
type input "Federal District"
type input "8510 DEPARTMENTAL EXPENSE"
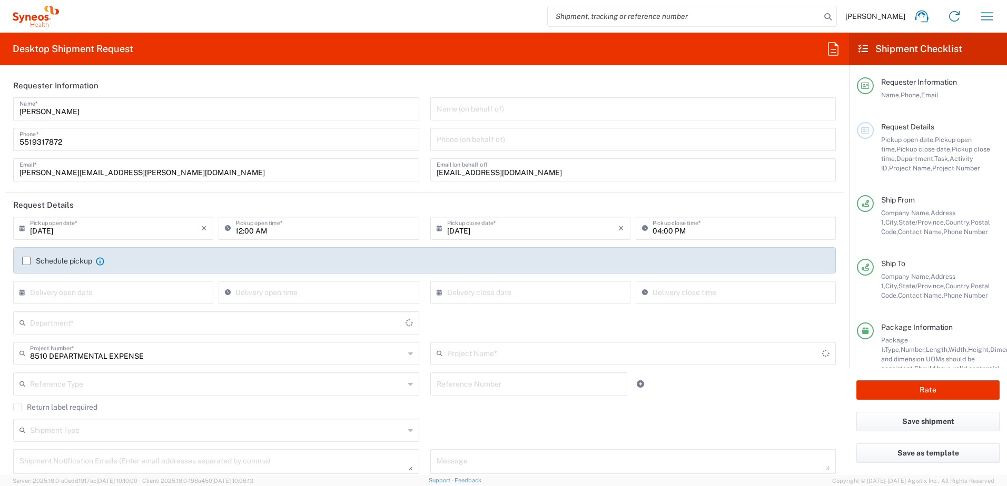
type input "Envelope"
type input "8510 DEPARTMENTAL EXPENSE"
type input "8510"
click at [243, 233] on input "12:00 AM" at bounding box center [323, 227] width 177 height 18
click at [258, 232] on input "12:00 AM" at bounding box center [323, 227] width 177 height 18
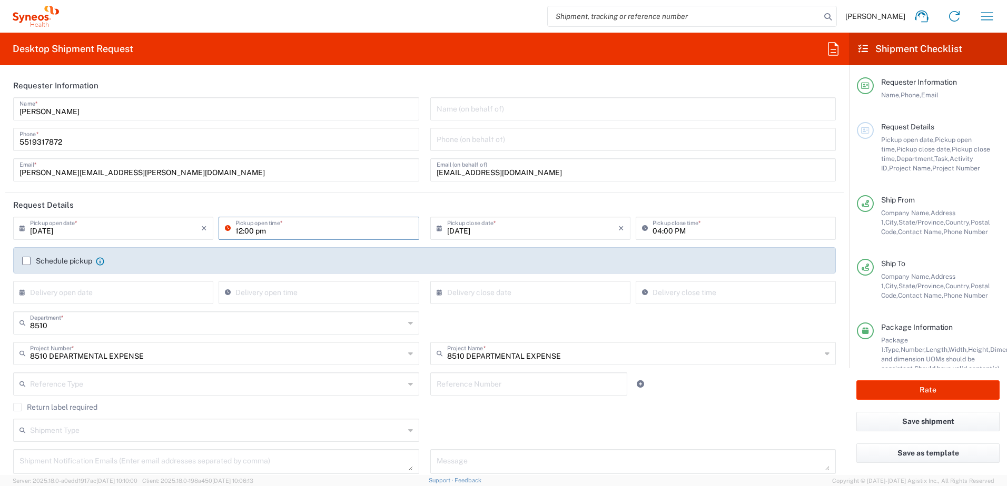
type input "12:00 PM"
click at [366, 204] on header "Request Details" at bounding box center [424, 205] width 838 height 24
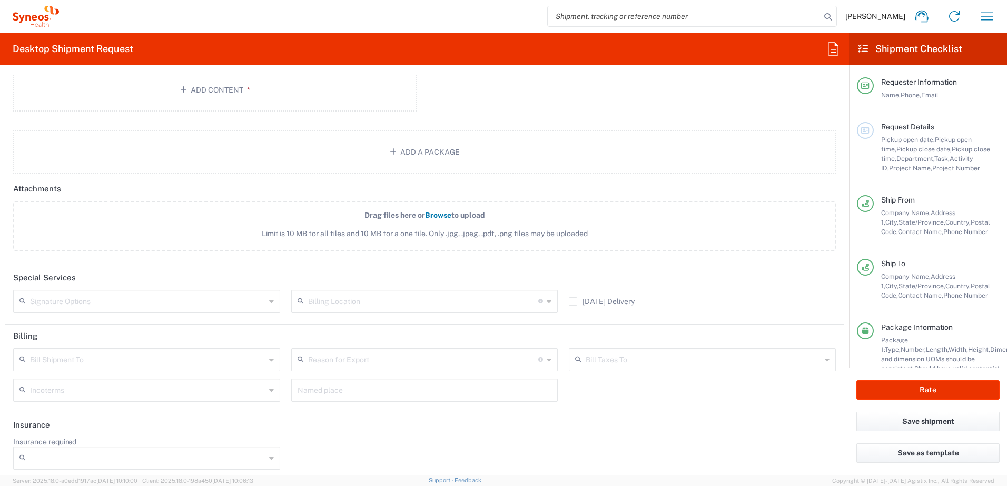
scroll to position [1223, 0]
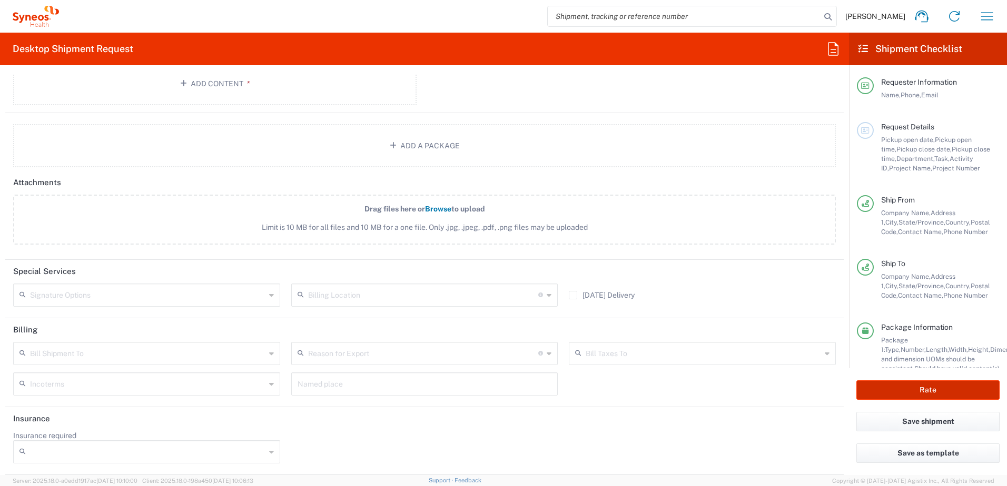
click at [932, 395] on button "Rate" at bounding box center [927, 390] width 143 height 19
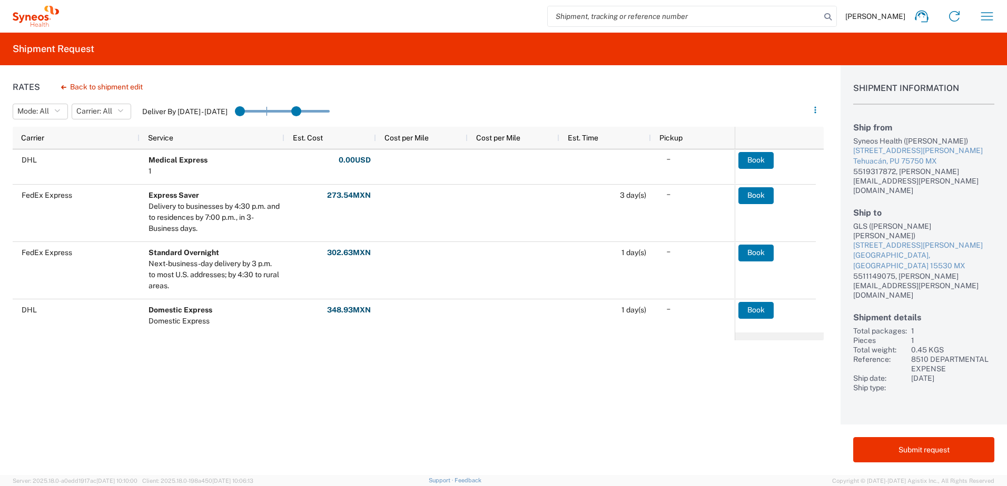
drag, startPoint x: 327, startPoint y: 109, endPoint x: 312, endPoint y: 112, distance: 15.5
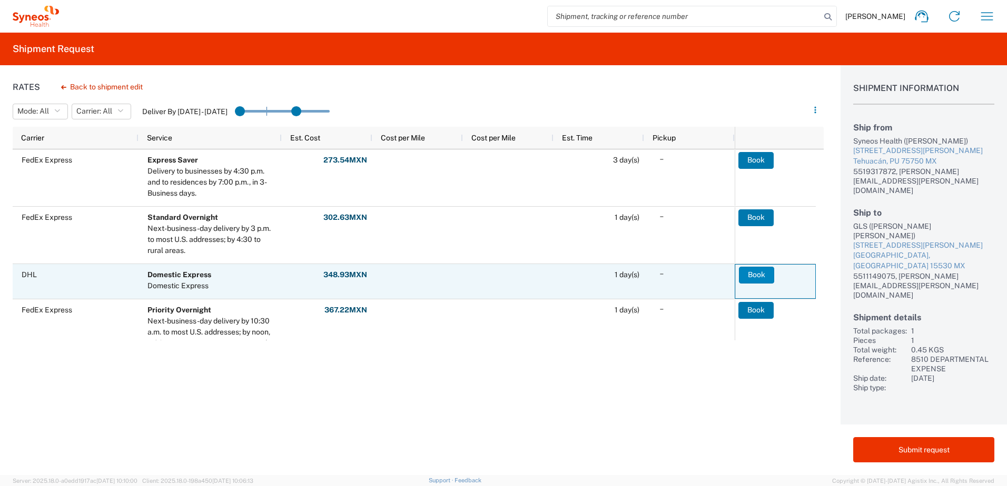
click at [754, 272] on button "Book" at bounding box center [756, 275] width 35 height 17
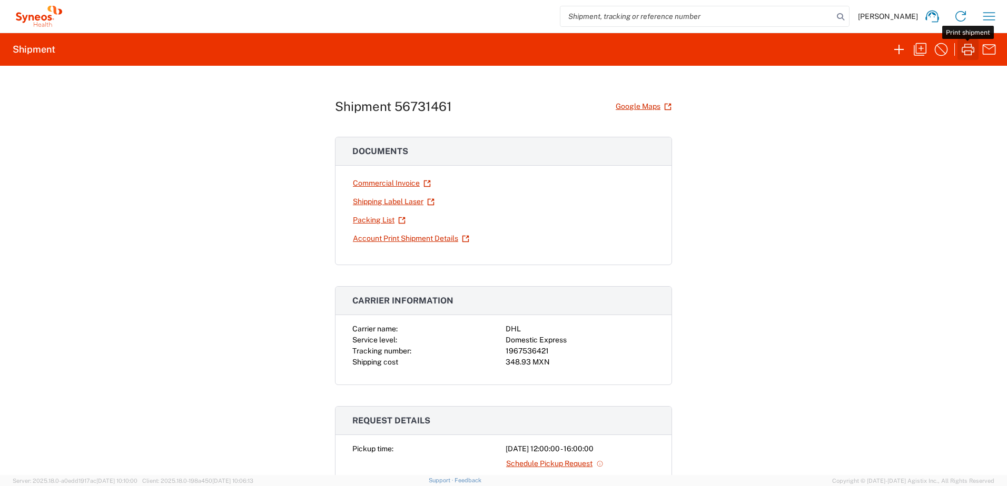
click at [966, 49] on icon "button" at bounding box center [967, 49] width 17 height 17
